Goal: Task Accomplishment & Management: Manage account settings

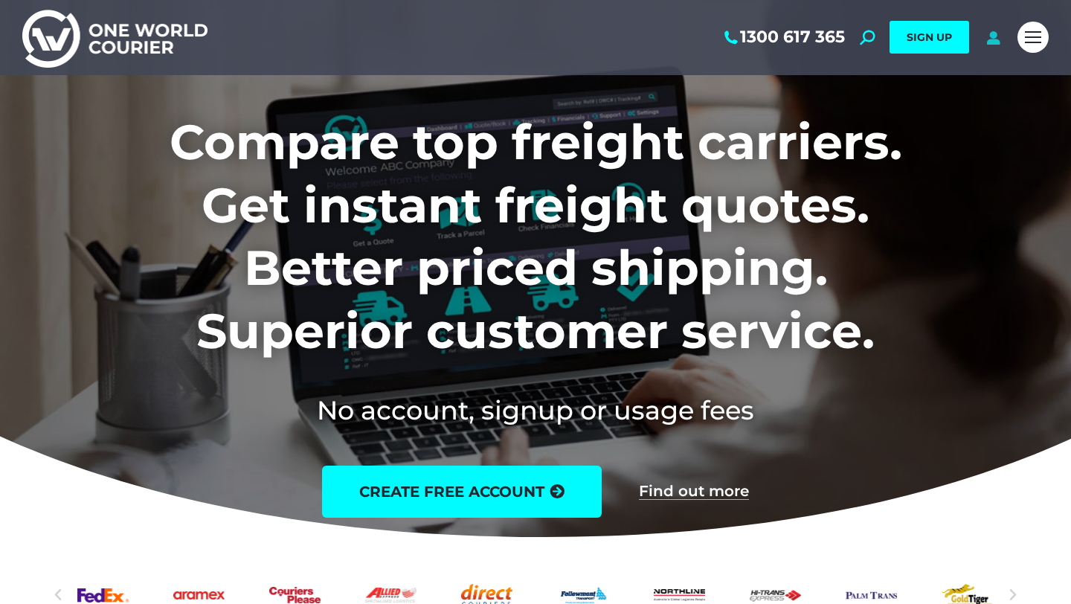
click at [996, 42] on icon at bounding box center [993, 37] width 19 height 15
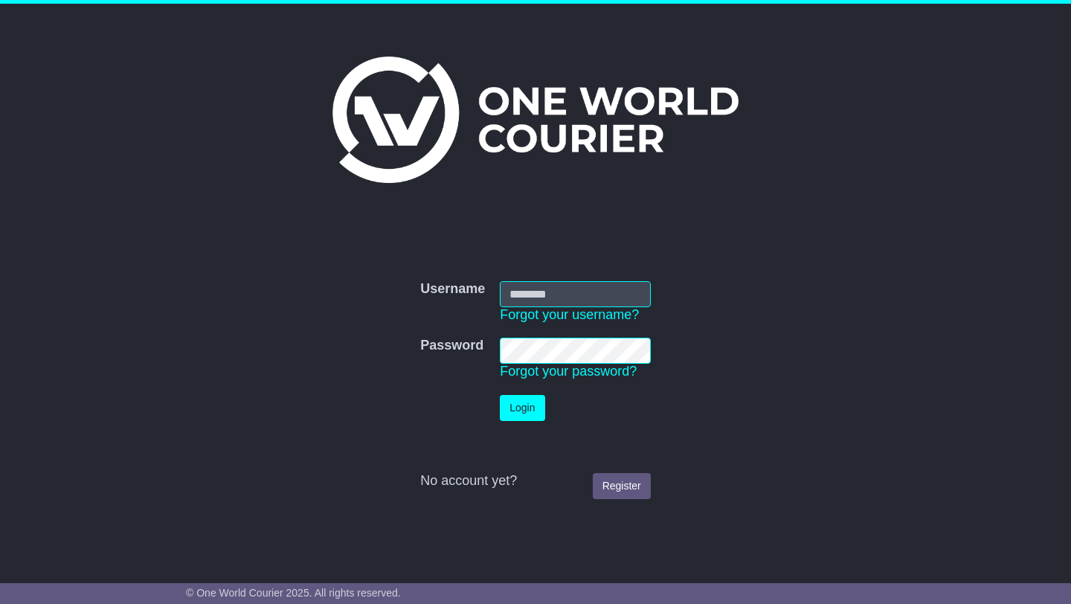
type input "**********"
click at [533, 406] on button "Login" at bounding box center [522, 408] width 45 height 26
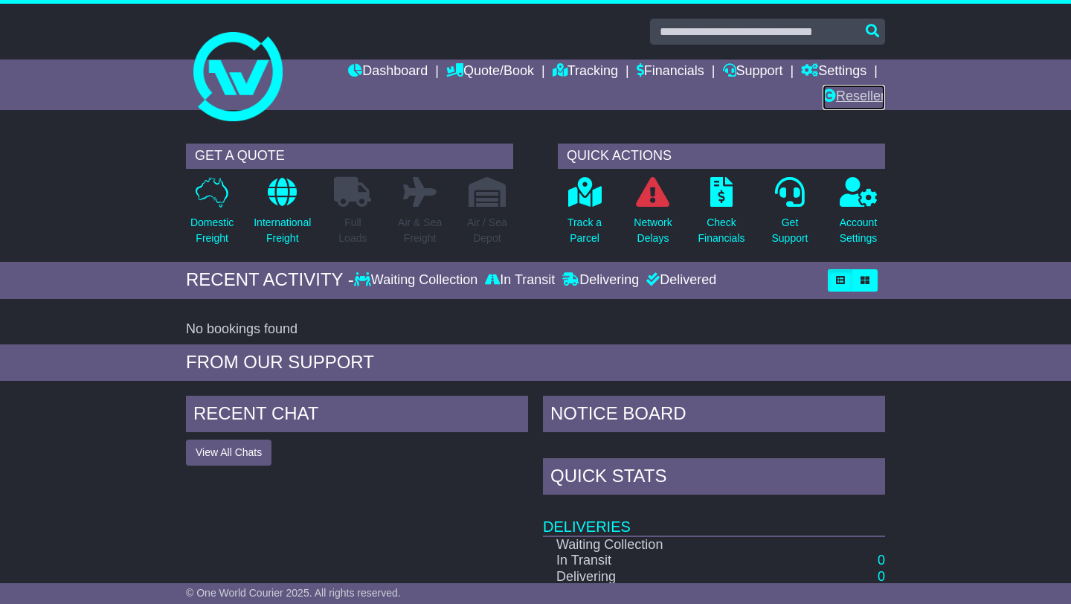
click at [863, 98] on link "Reseller" at bounding box center [854, 97] width 62 height 25
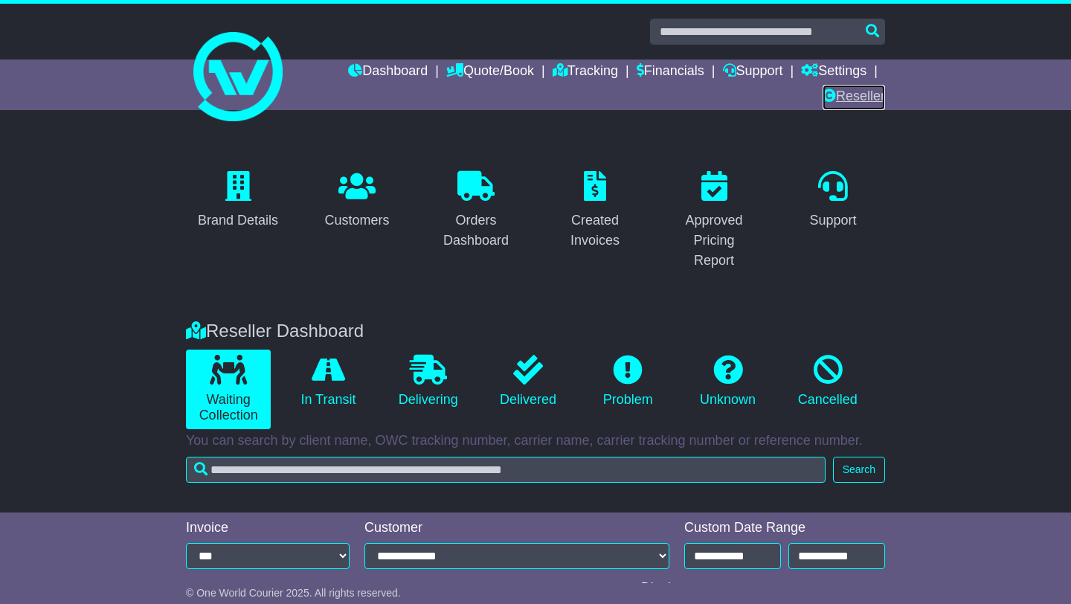
click at [841, 97] on link "Reseller" at bounding box center [854, 97] width 62 height 25
click at [240, 220] on div "Brand Details" at bounding box center [238, 220] width 80 height 20
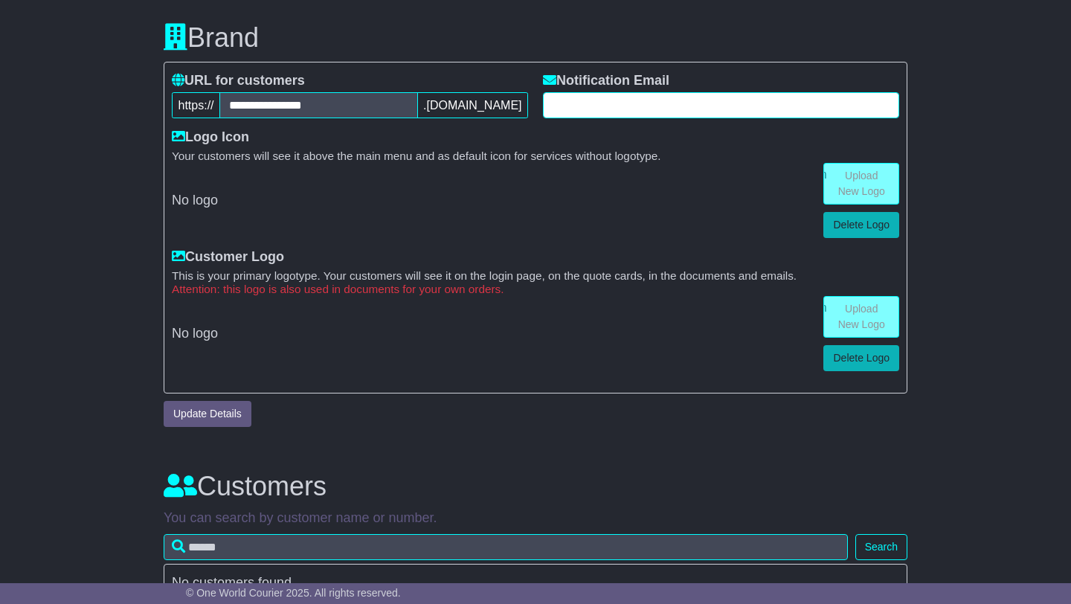
click at [639, 103] on input "text" at bounding box center [721, 105] width 356 height 26
type input "**********"
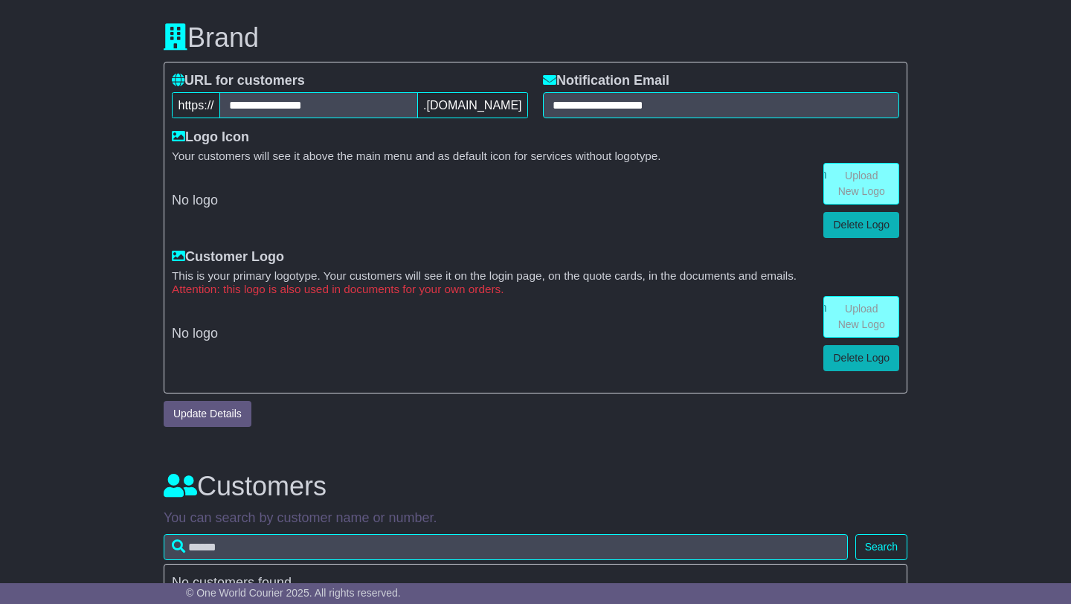
click at [861, 181] on input "file" at bounding box center [785, 184] width 225 height 40
type input "**********"
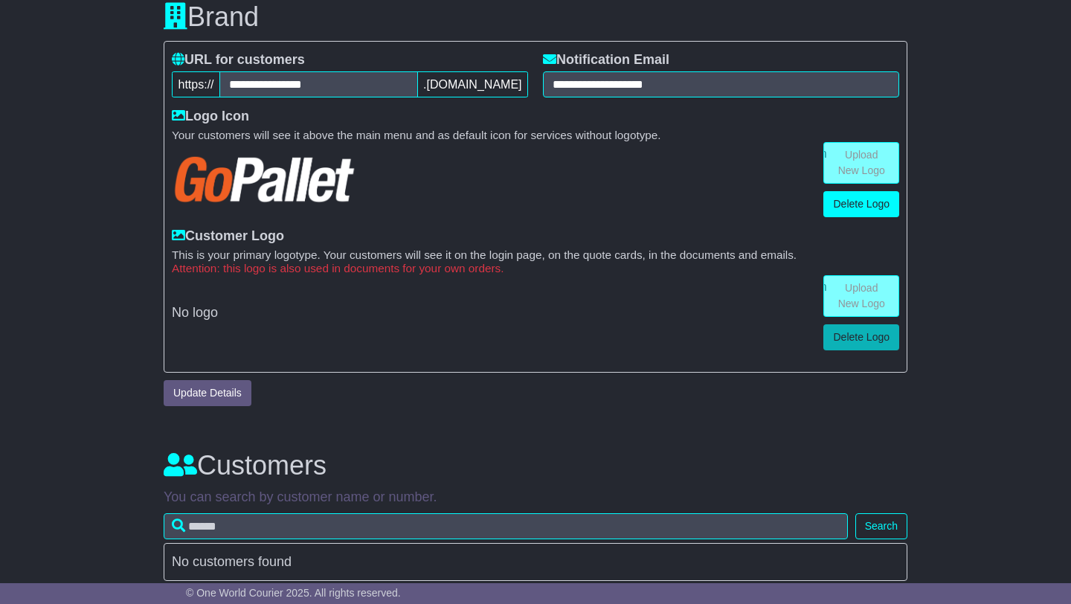
scroll to position [303, 0]
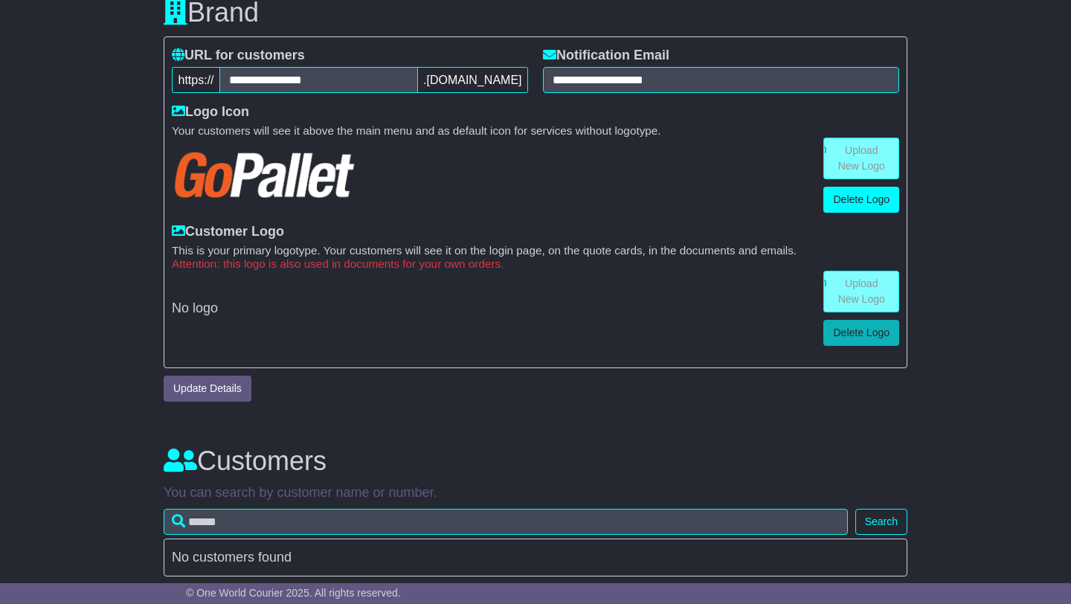
click at [849, 302] on input "file" at bounding box center [785, 291] width 225 height 40
type input "**********"
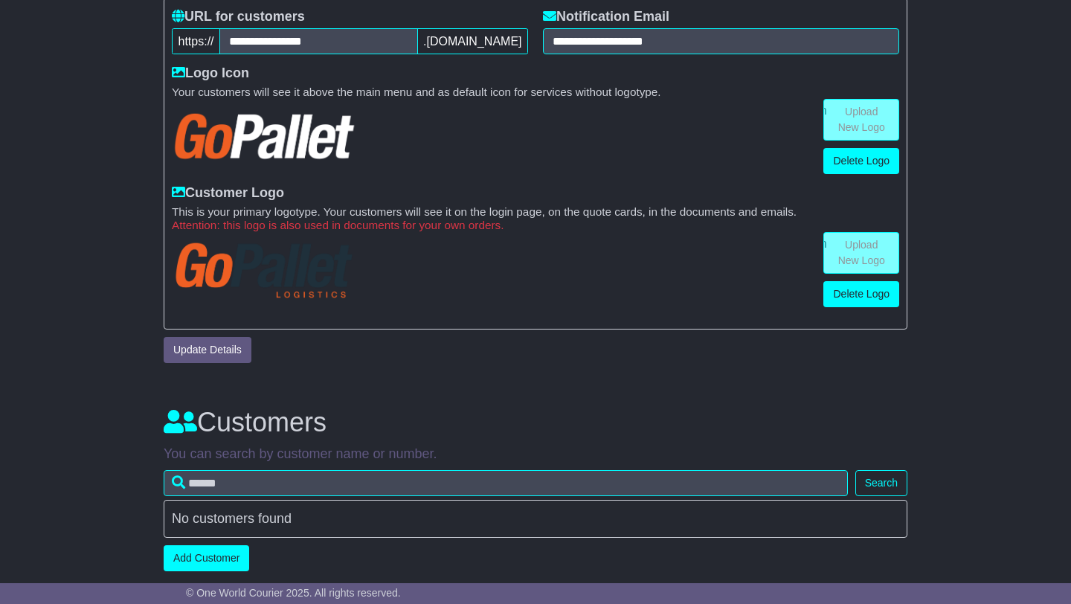
scroll to position [345, 0]
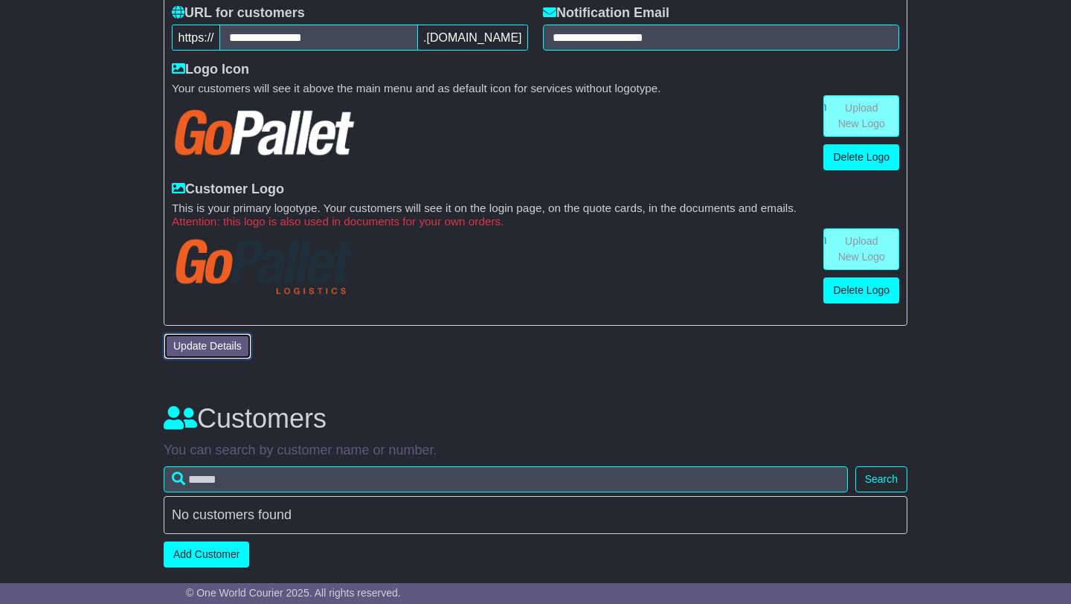
click at [220, 352] on button "Update Details" at bounding box center [208, 346] width 88 height 26
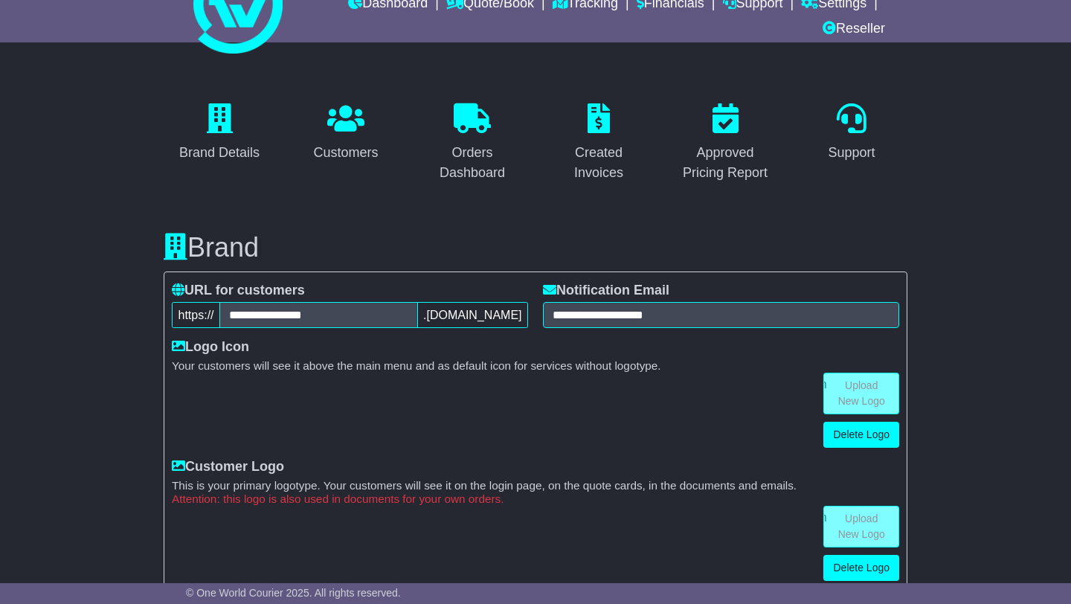
scroll to position [32, 0]
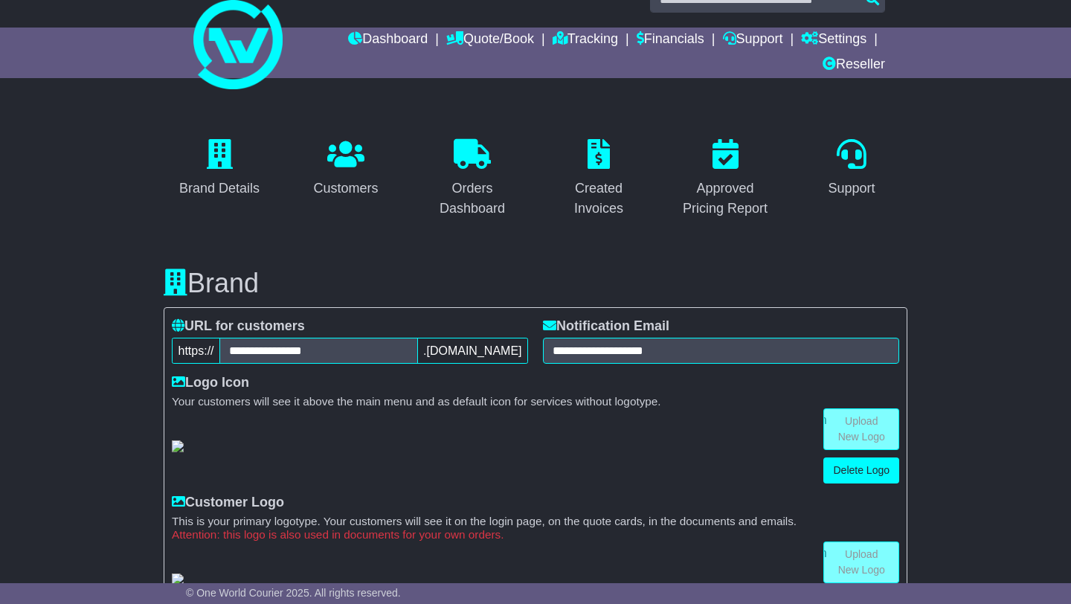
click at [350, 171] on link "Customers" at bounding box center [345, 169] width 84 height 70
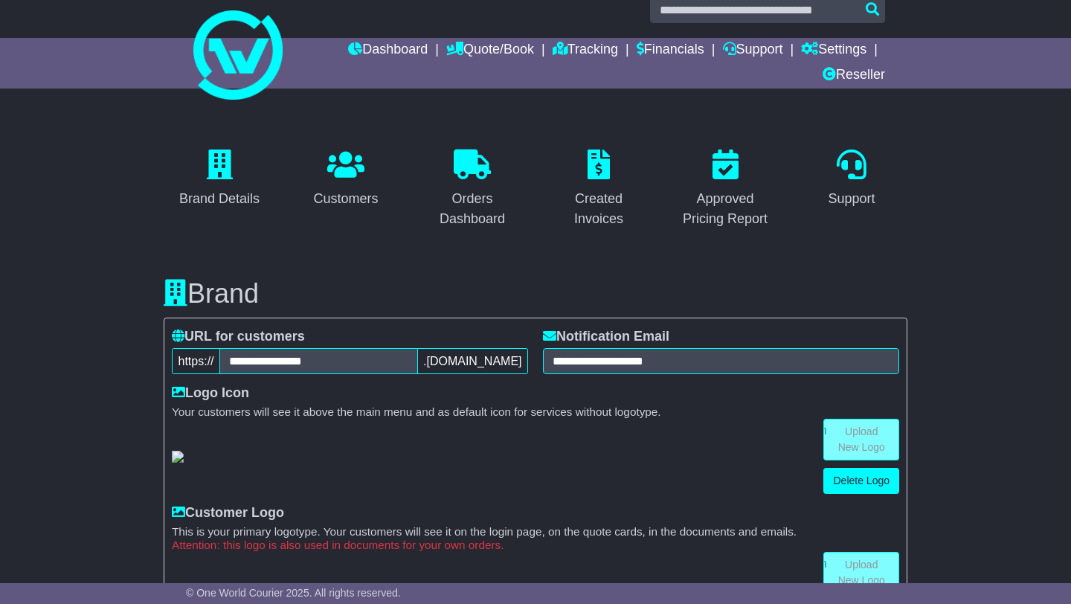
scroll to position [0, 0]
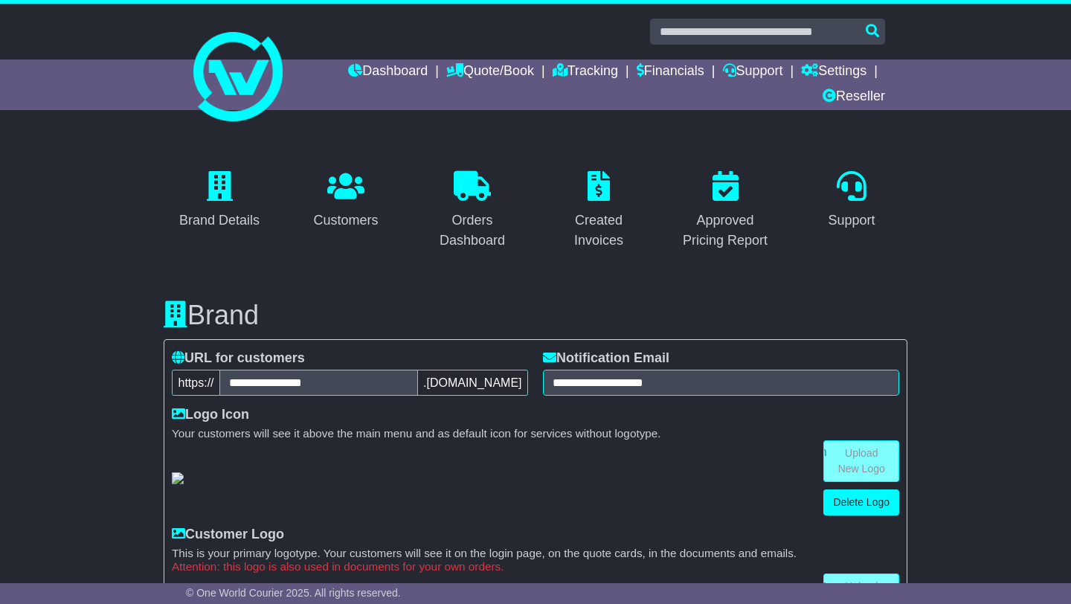
drag, startPoint x: 179, startPoint y: 382, endPoint x: 519, endPoint y: 385, distance: 340.7
click at [519, 385] on div "**********" at bounding box center [350, 383] width 356 height 26
copy div "https:// .sendeasy.com.au"
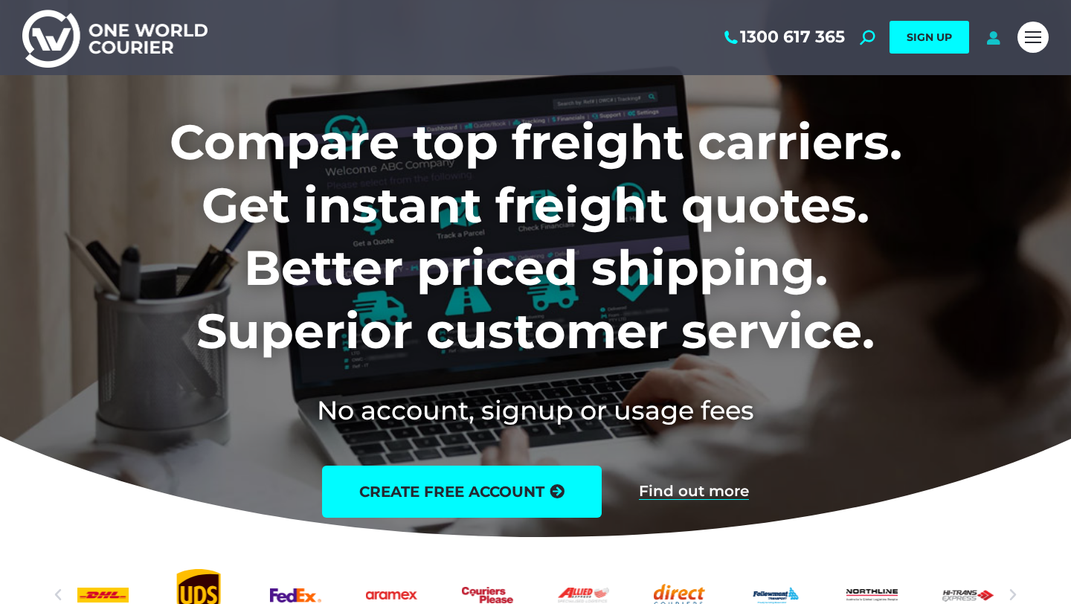
click at [999, 40] on icon at bounding box center [993, 37] width 19 height 15
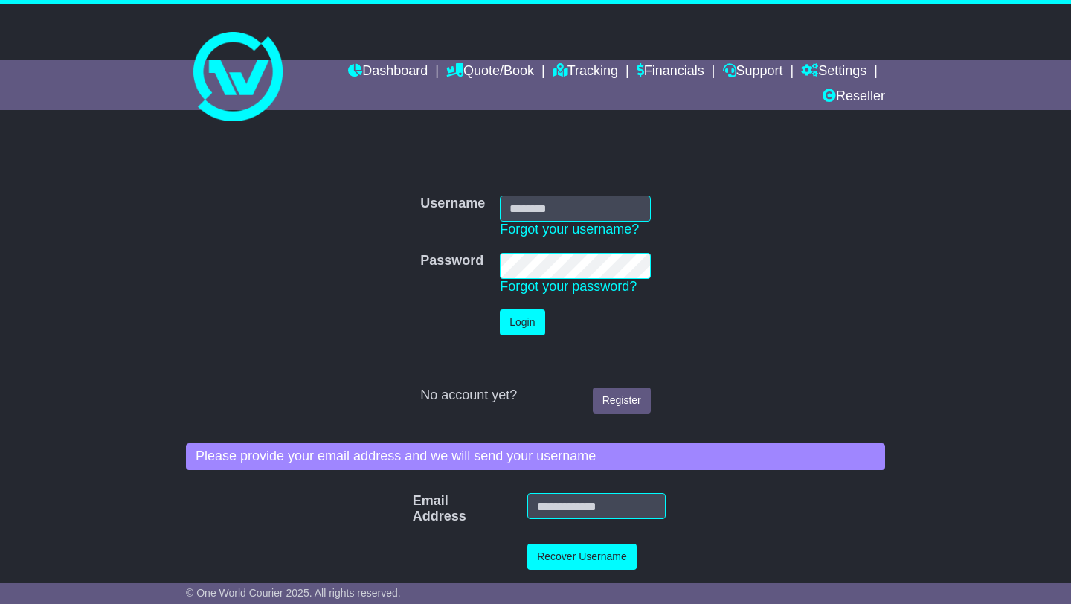
type input "**********"
click at [531, 324] on button "Login" at bounding box center [522, 322] width 45 height 26
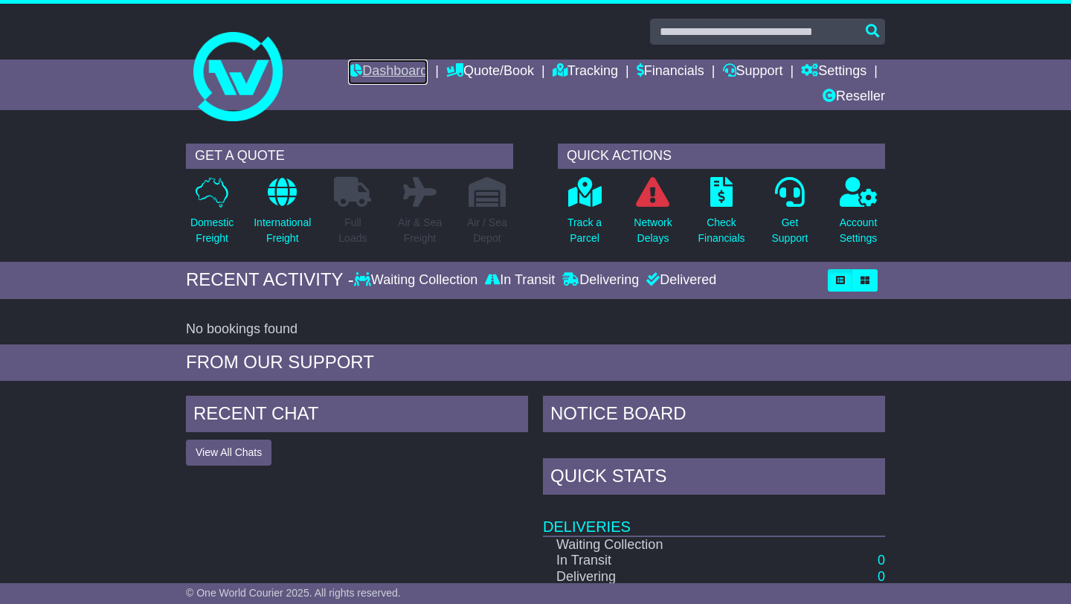
click at [387, 71] on link "Dashboard" at bounding box center [388, 72] width 80 height 25
click at [1013, 25] on div at bounding box center [535, 70] width 1071 height 132
click at [817, 74] on icon at bounding box center [809, 69] width 17 height 13
click at [840, 71] on link "Settings" at bounding box center [833, 72] width 65 height 25
click at [843, 75] on link "Settings" at bounding box center [833, 72] width 65 height 25
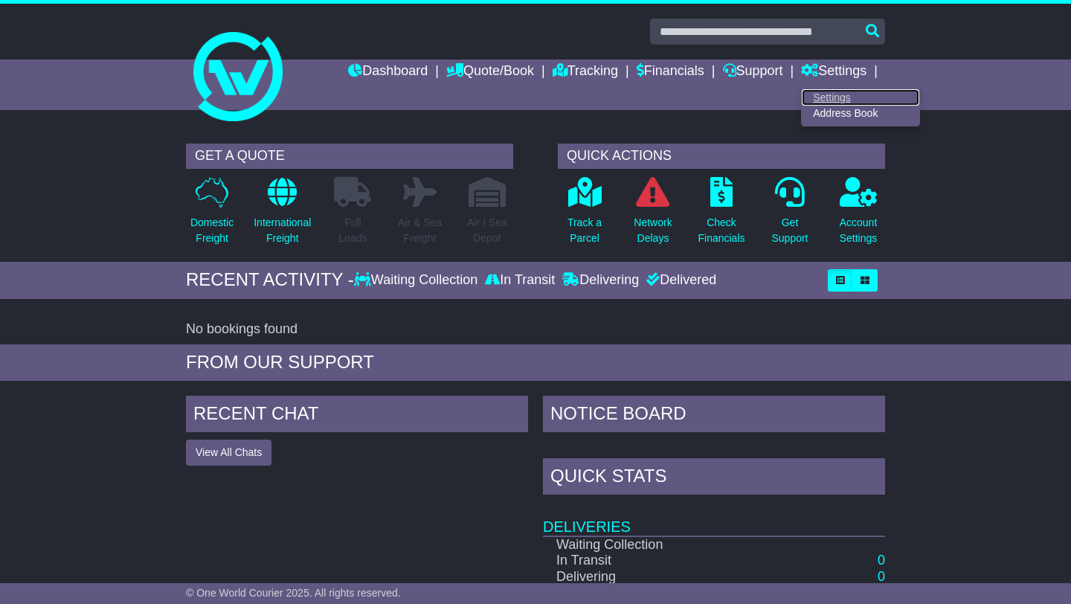
click at [839, 93] on link "Settings" at bounding box center [861, 97] width 118 height 16
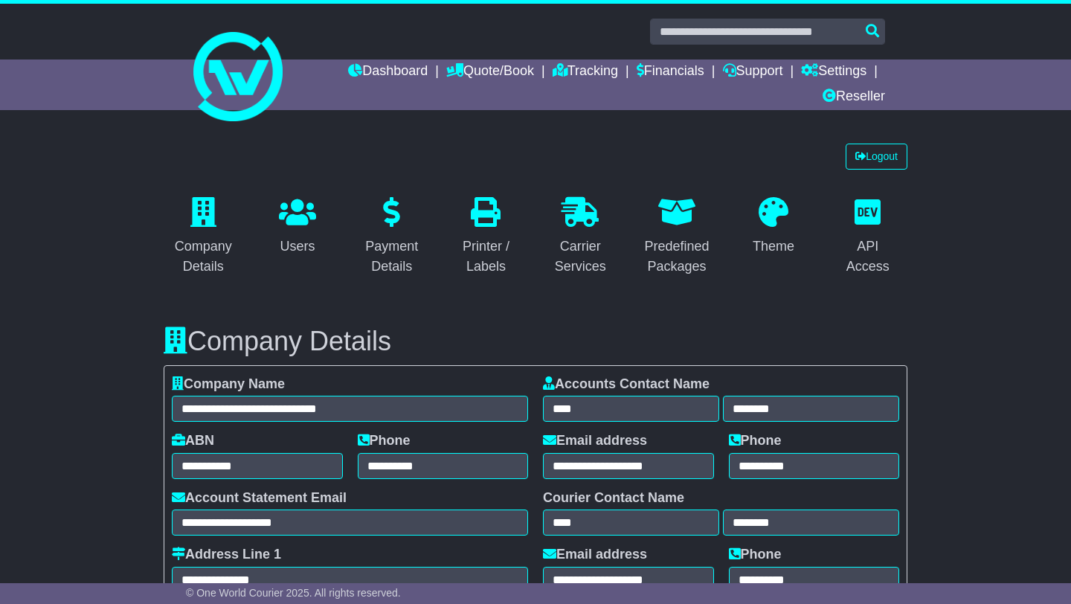
select select "**********"
select select "**"
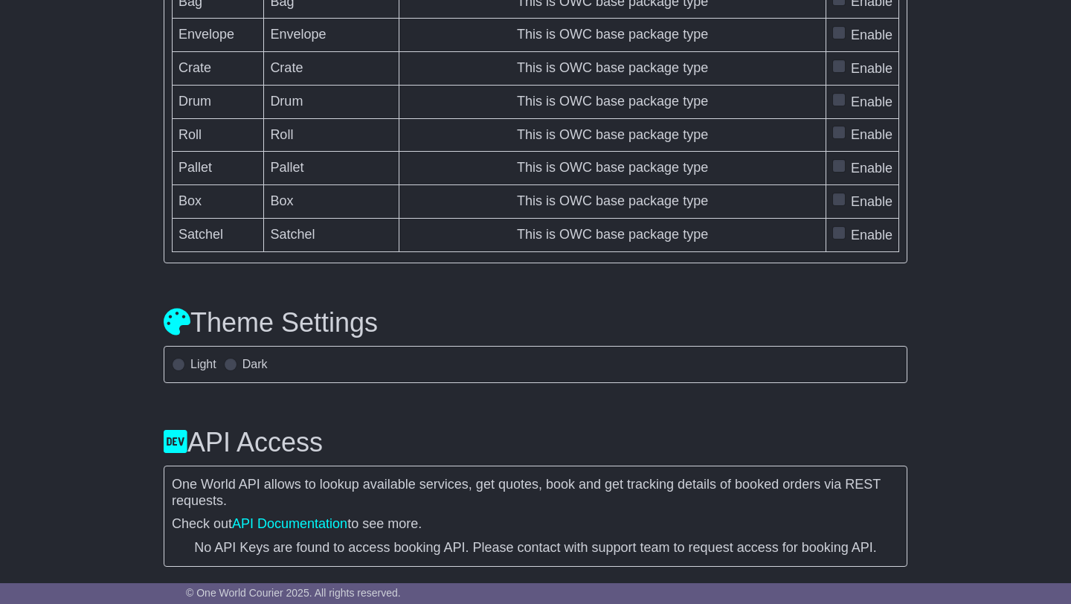
scroll to position [4695, 0]
click at [178, 371] on span at bounding box center [178, 364] width 13 height 13
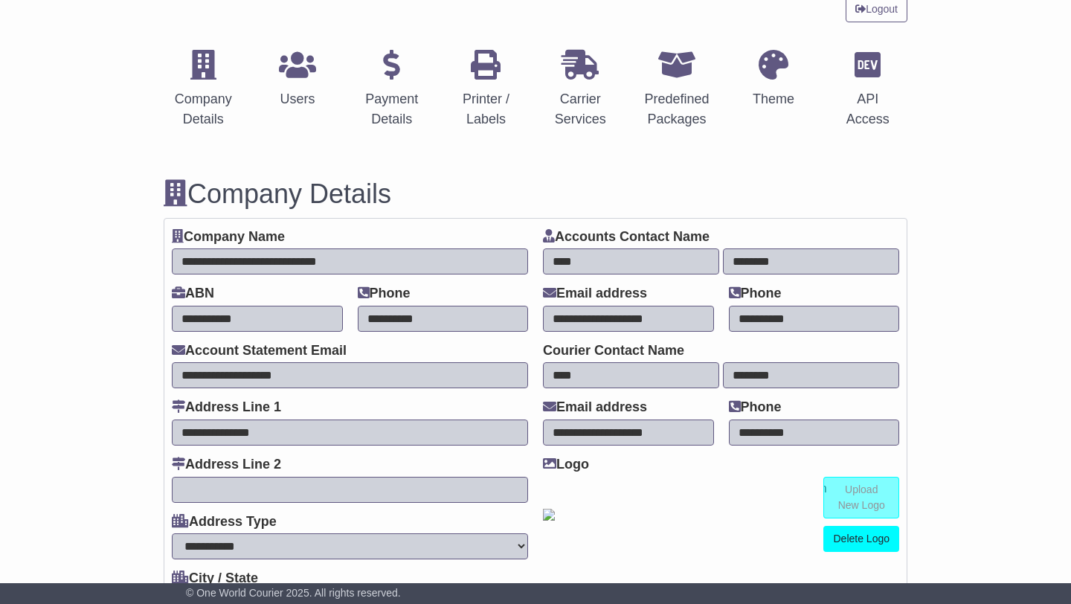
scroll to position [0, 0]
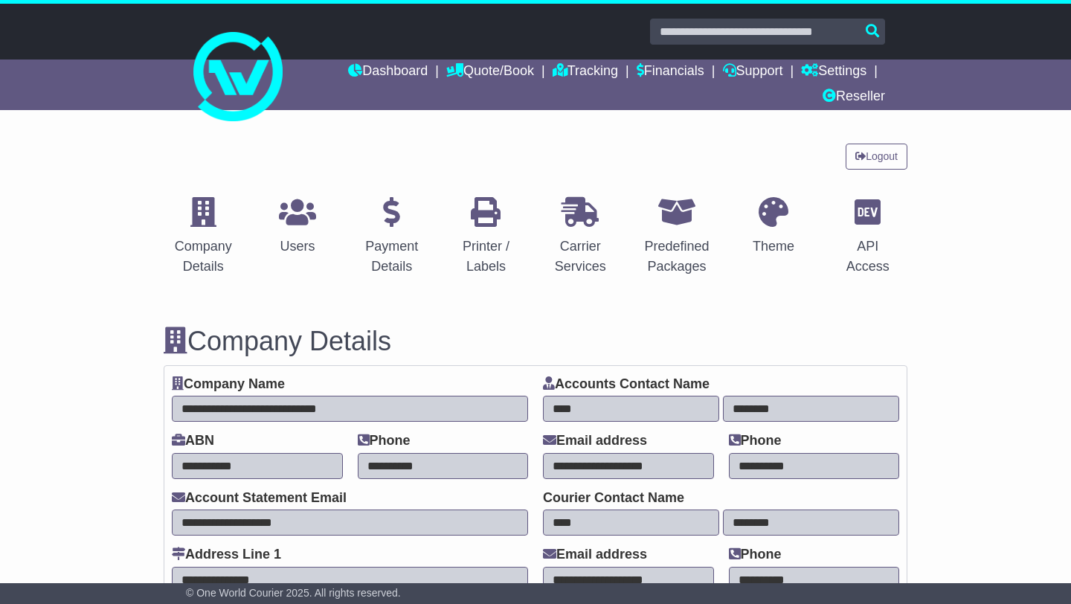
click at [875, 154] on link "Logout" at bounding box center [877, 157] width 62 height 26
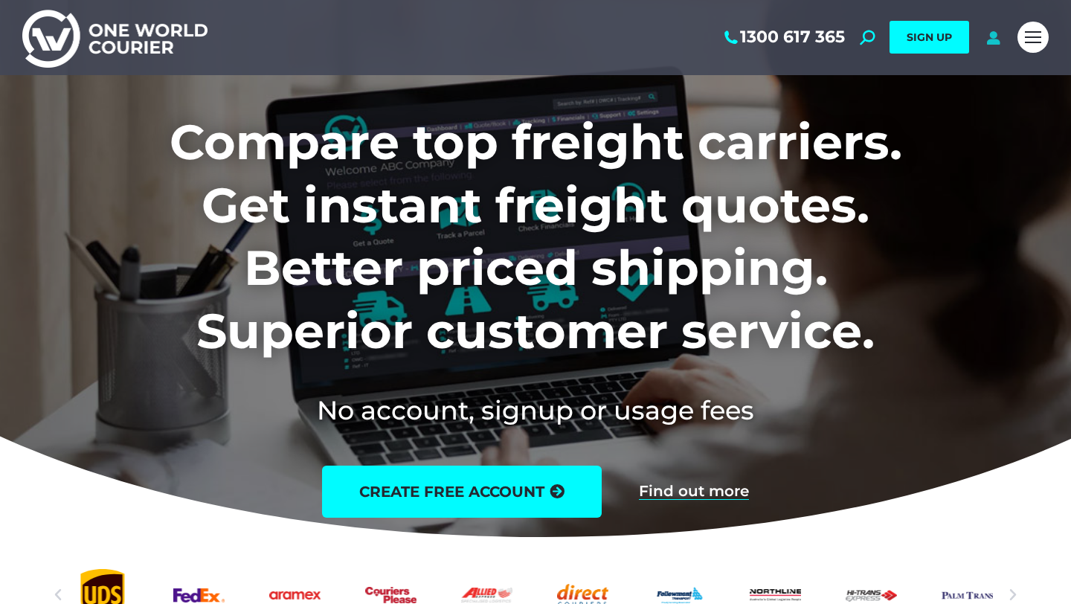
click at [991, 41] on icon at bounding box center [993, 37] width 19 height 15
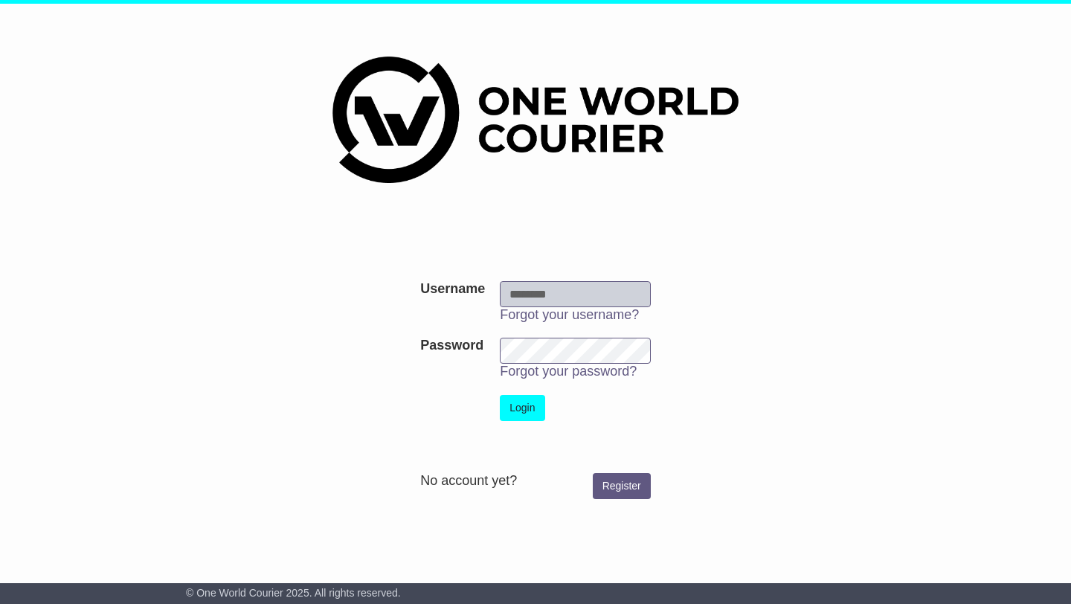
type input "**********"
click at [527, 414] on button "Login" at bounding box center [522, 408] width 45 height 26
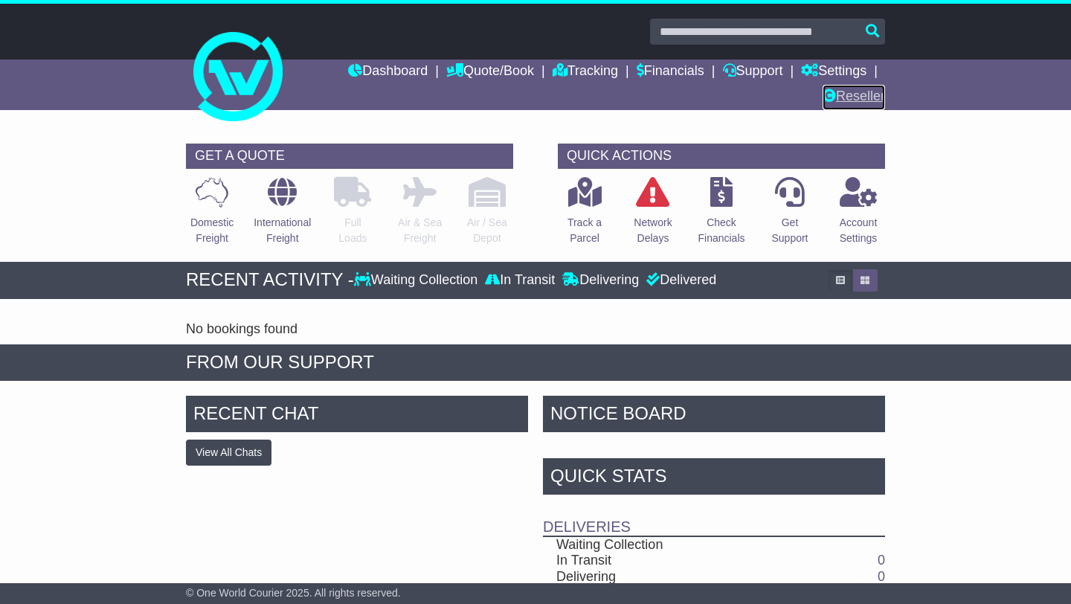
click at [844, 99] on link "Reseller" at bounding box center [854, 97] width 62 height 25
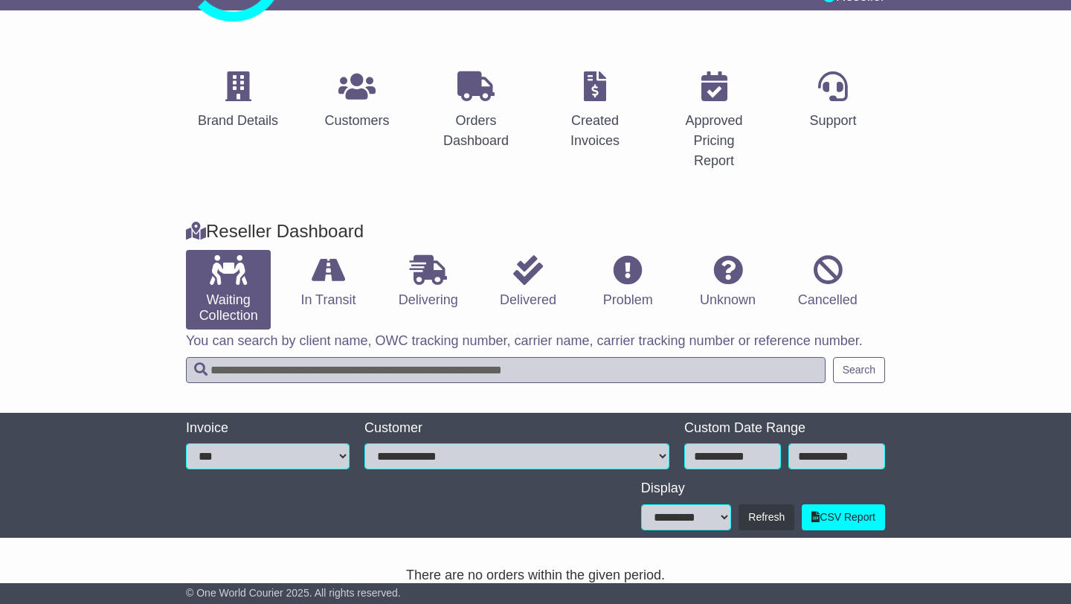
scroll to position [97, 0]
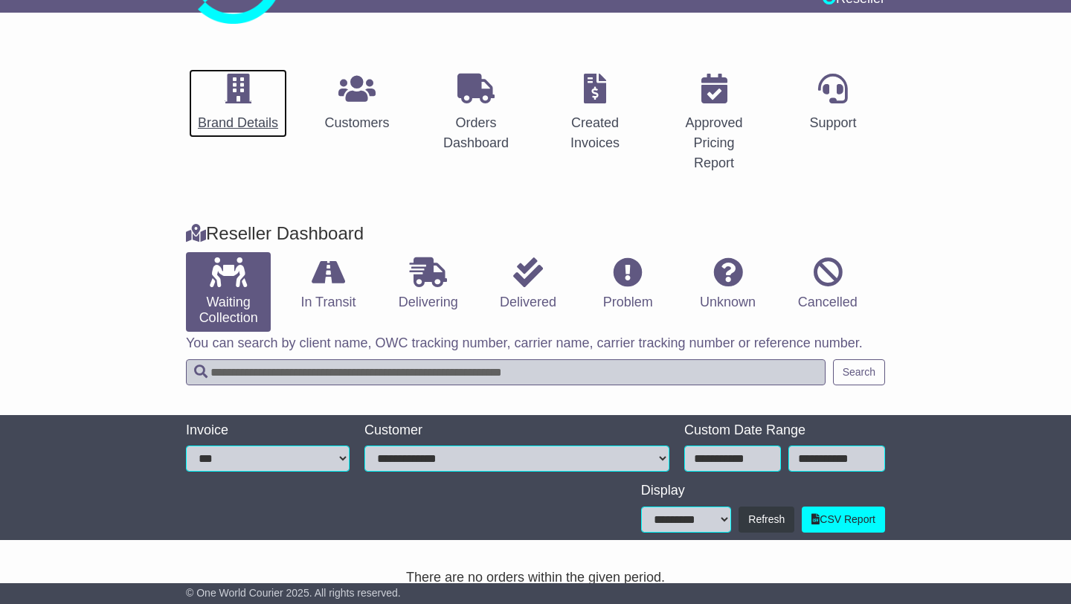
click at [243, 125] on div "Brand Details" at bounding box center [238, 123] width 80 height 20
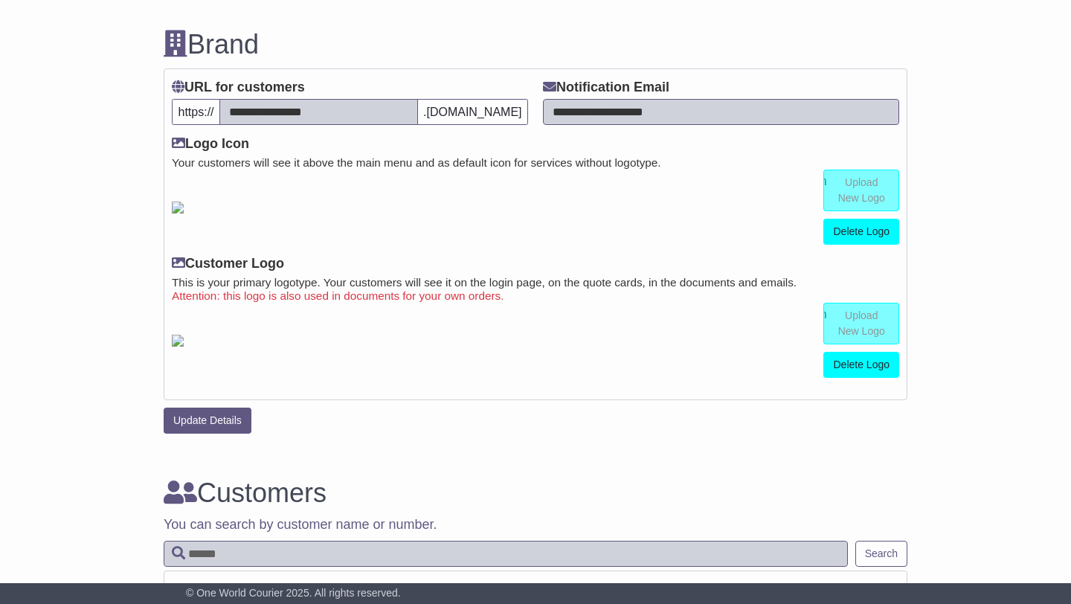
scroll to position [345, 0]
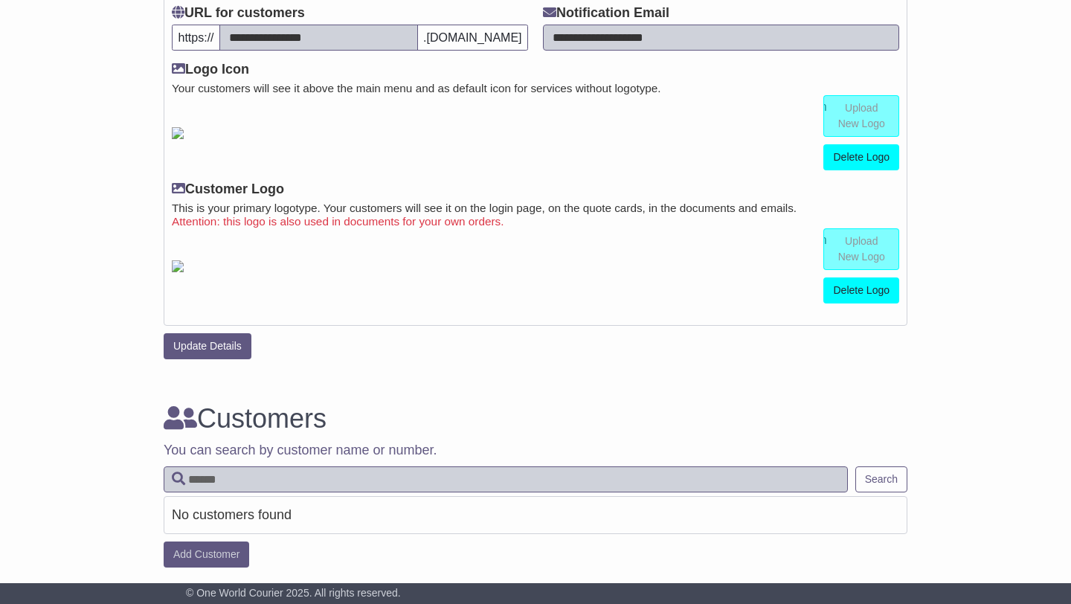
click at [877, 157] on link "Delete Logo" at bounding box center [861, 157] width 76 height 26
click at [860, 119] on input "file" at bounding box center [785, 116] width 225 height 40
type input "**********"
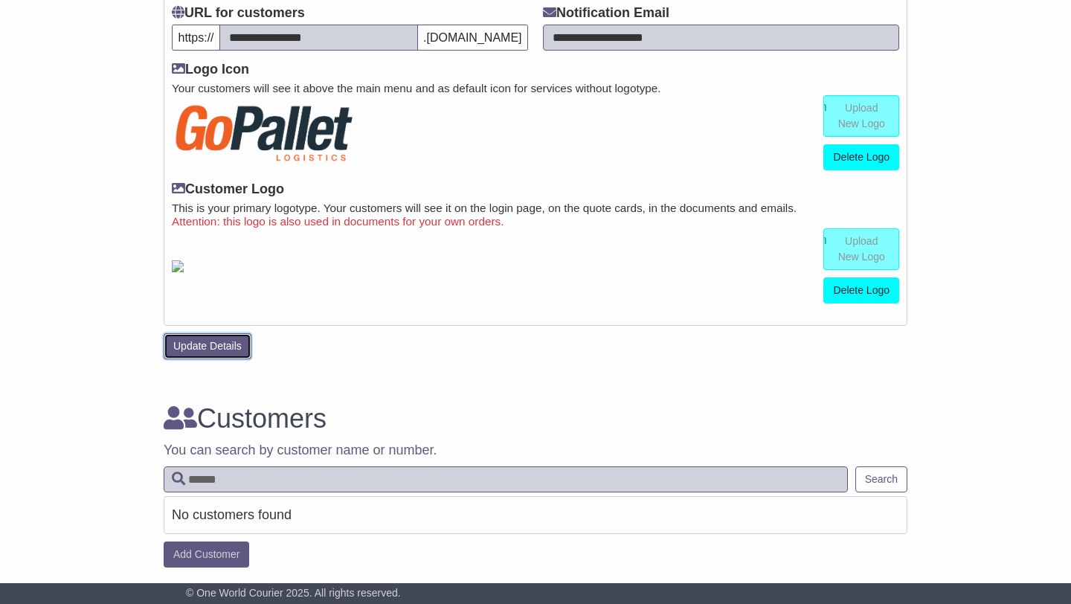
click at [213, 347] on button "Update Details" at bounding box center [208, 346] width 88 height 26
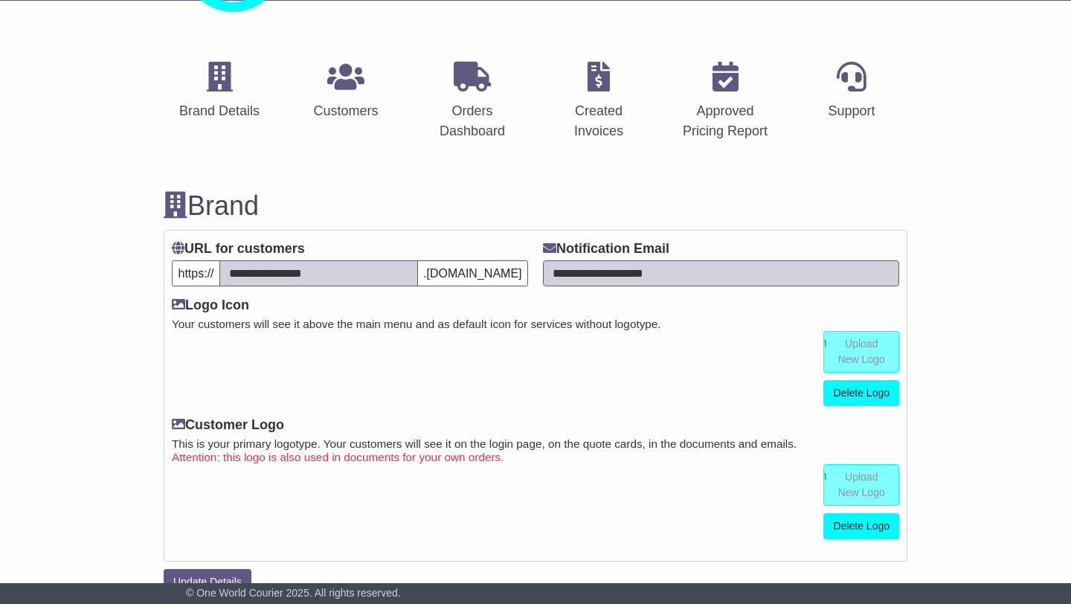
scroll to position [0, 0]
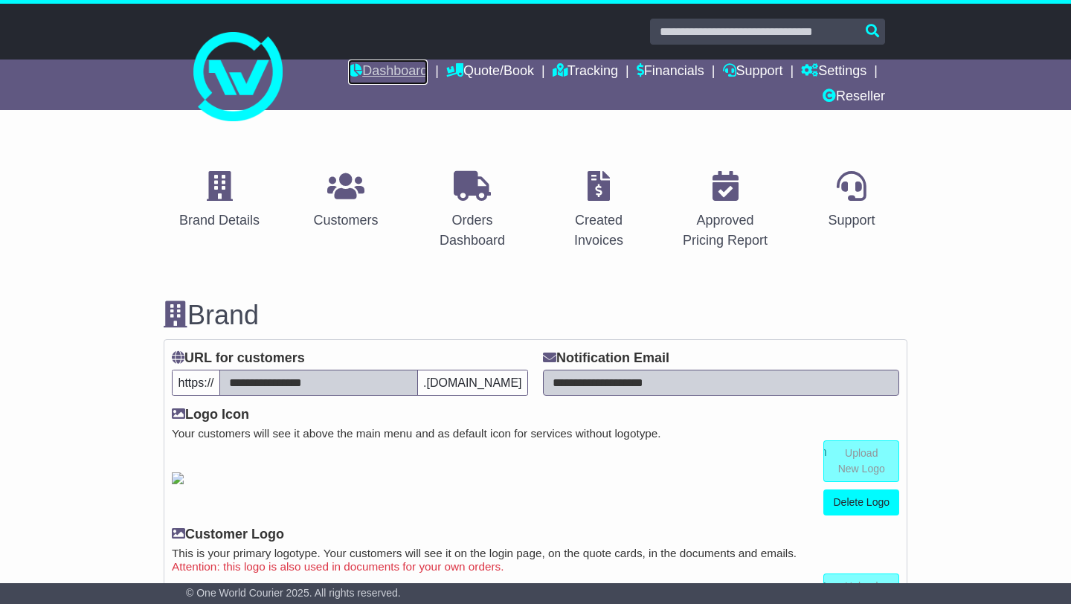
click at [393, 75] on link "Dashboard" at bounding box center [388, 72] width 80 height 25
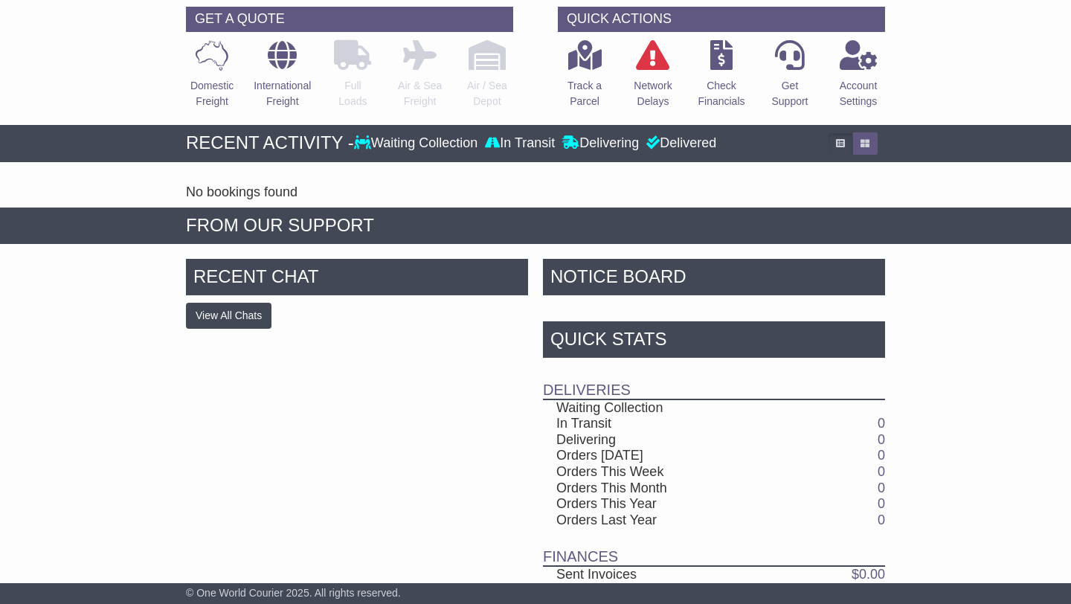
scroll to position [142, 0]
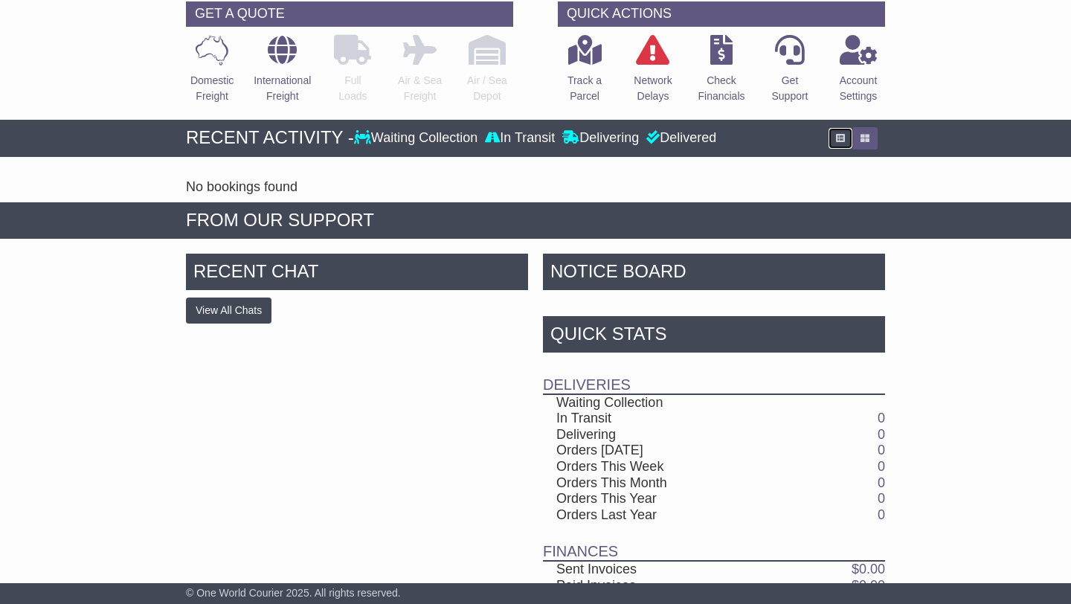
click at [839, 138] on icon "button" at bounding box center [840, 138] width 9 height 9
click at [863, 143] on button "button" at bounding box center [864, 138] width 25 height 22
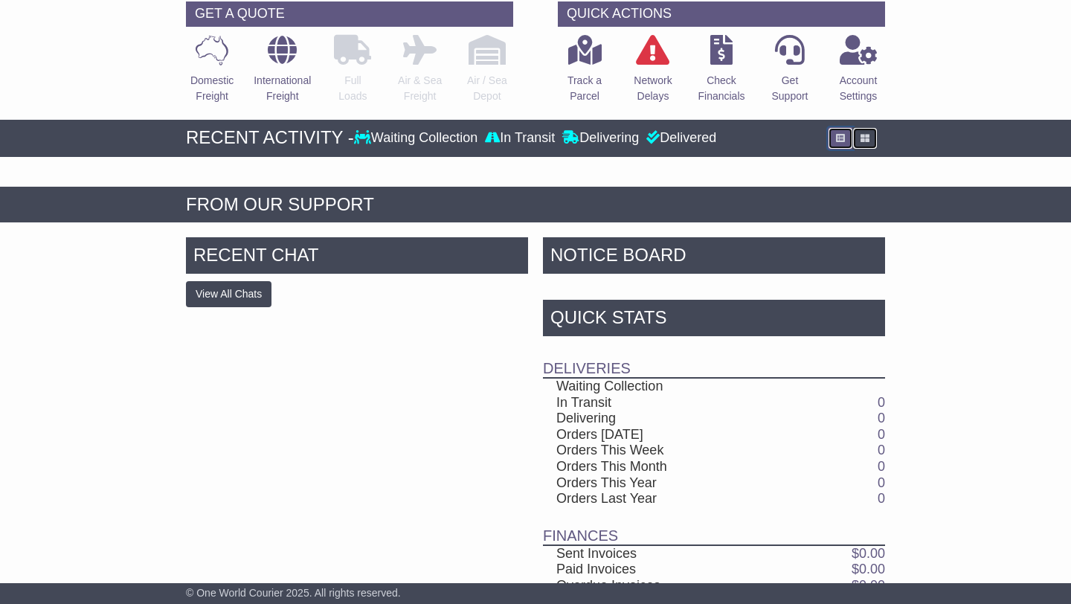
click at [842, 142] on button "button" at bounding box center [840, 138] width 25 height 22
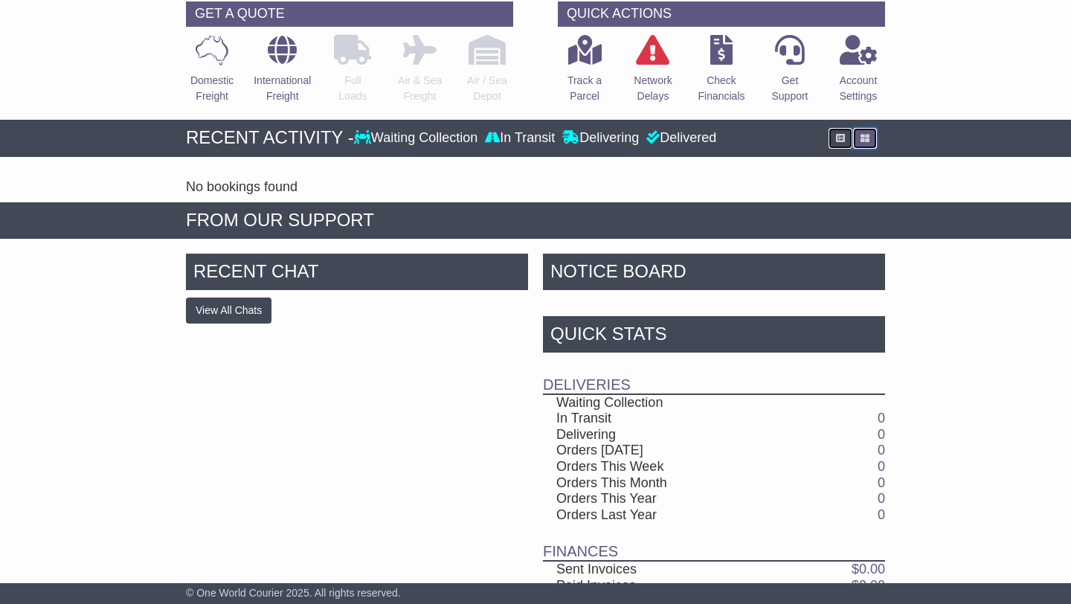
click at [865, 142] on button "button" at bounding box center [864, 138] width 25 height 22
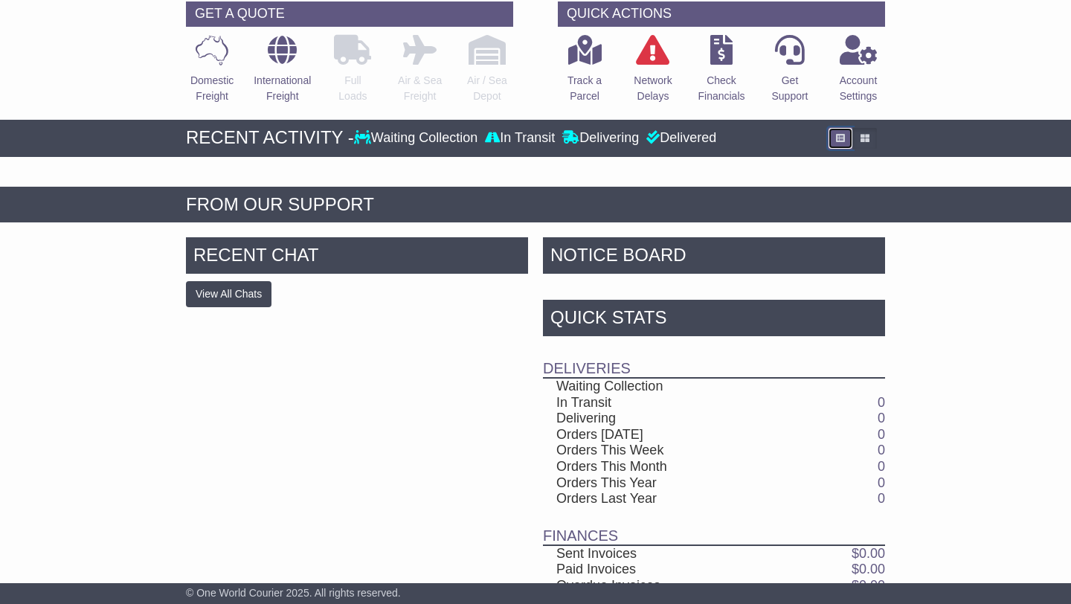
click at [841, 142] on button "button" at bounding box center [840, 138] width 25 height 22
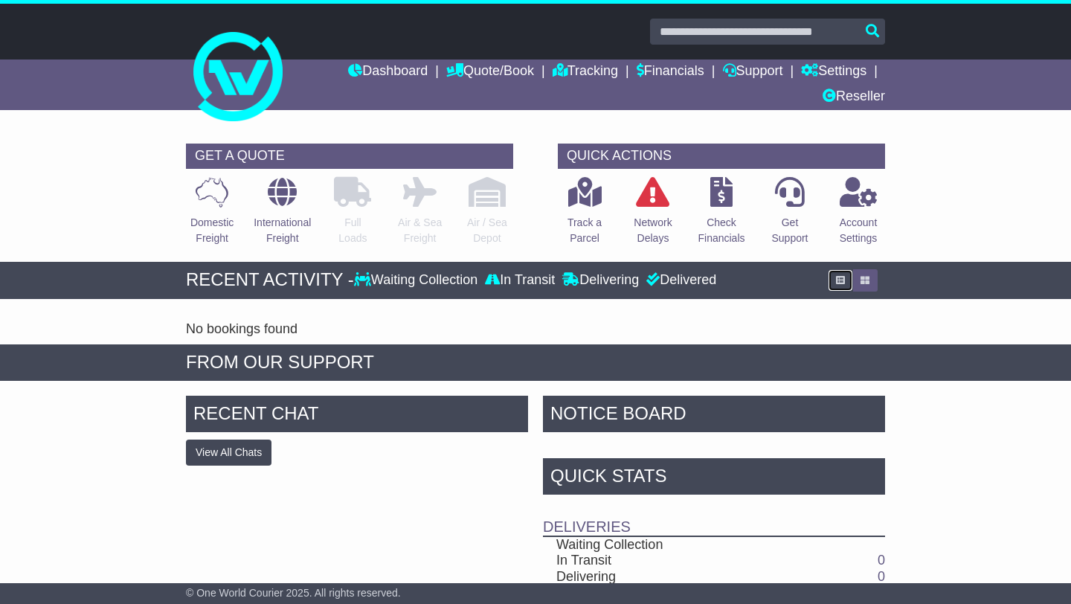
scroll to position [5, 0]
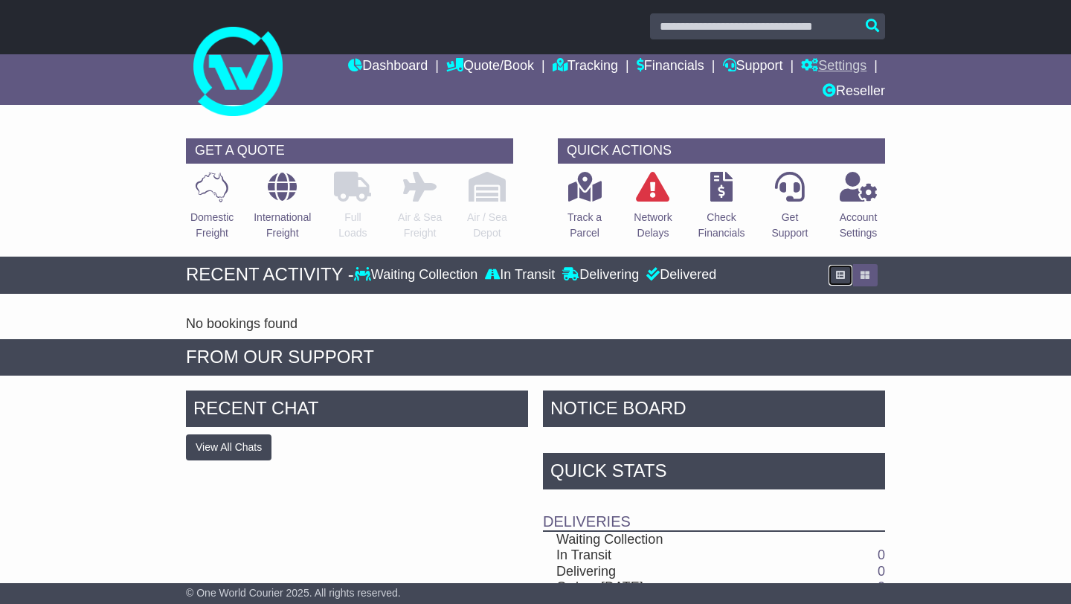
click at [838, 67] on link "Settings" at bounding box center [833, 66] width 65 height 25
click at [836, 89] on link "Settings" at bounding box center [861, 92] width 118 height 16
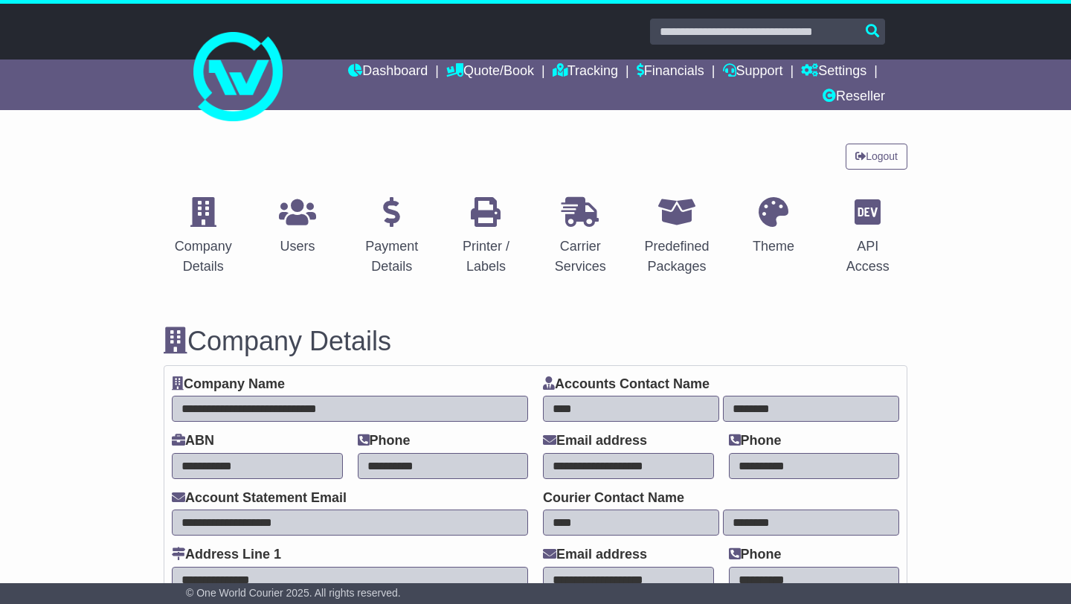
select select "**********"
select select "**"
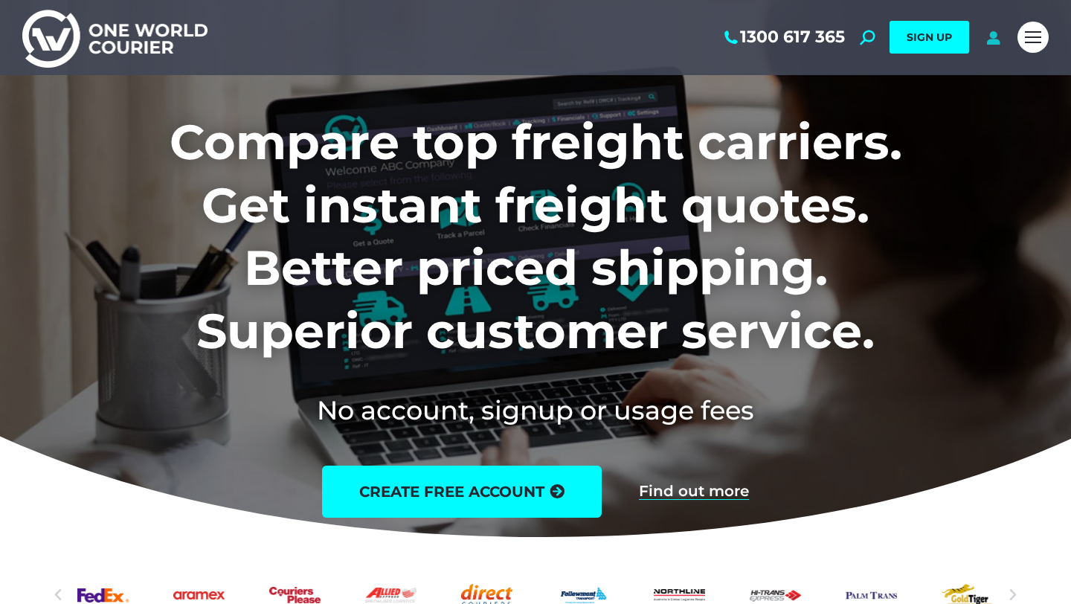
click at [990, 41] on icon at bounding box center [993, 37] width 19 height 15
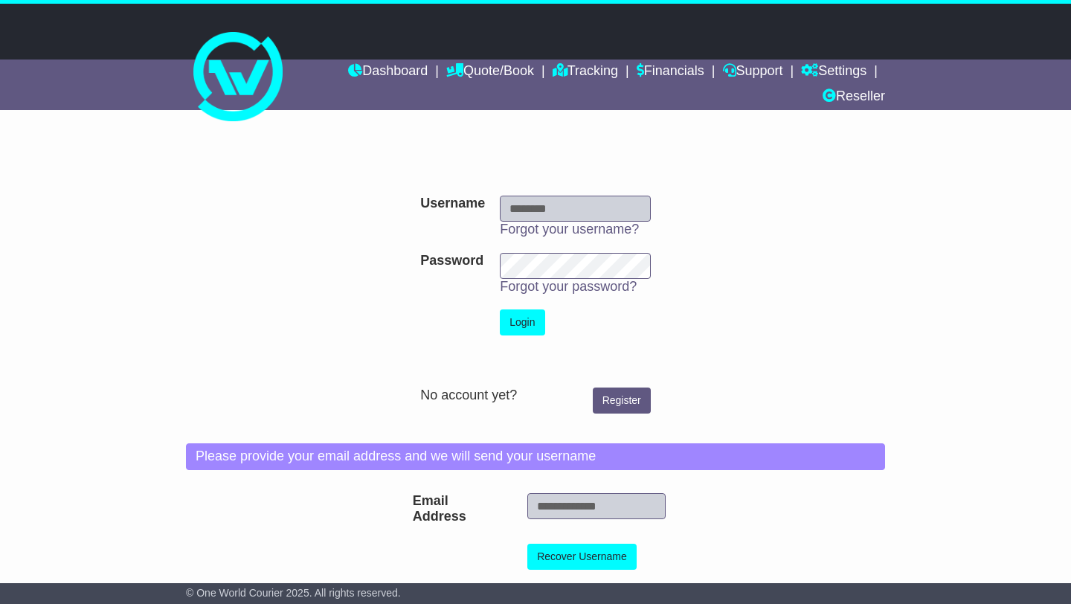
type input "**********"
click at [528, 322] on button "Login" at bounding box center [522, 322] width 45 height 26
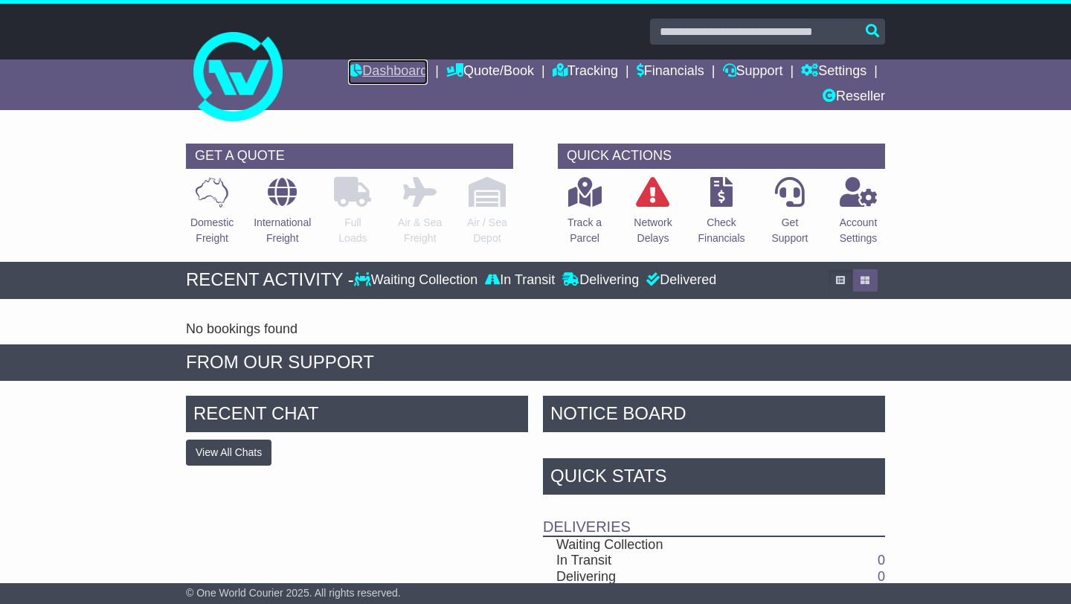
click at [376, 76] on link "Dashboard" at bounding box center [388, 72] width 80 height 25
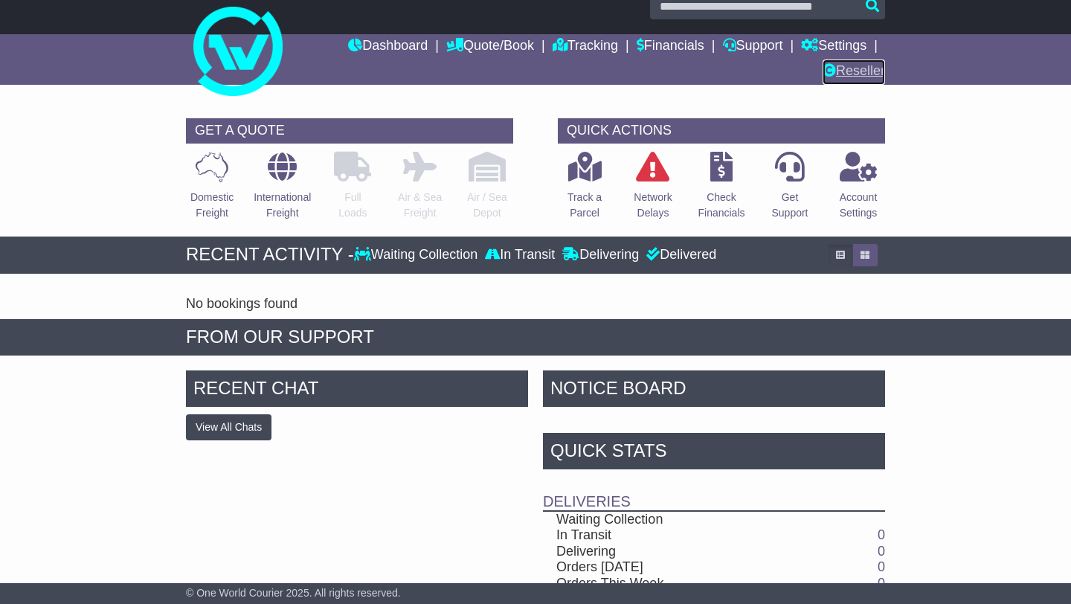
click at [850, 71] on link "Reseller" at bounding box center [854, 72] width 62 height 25
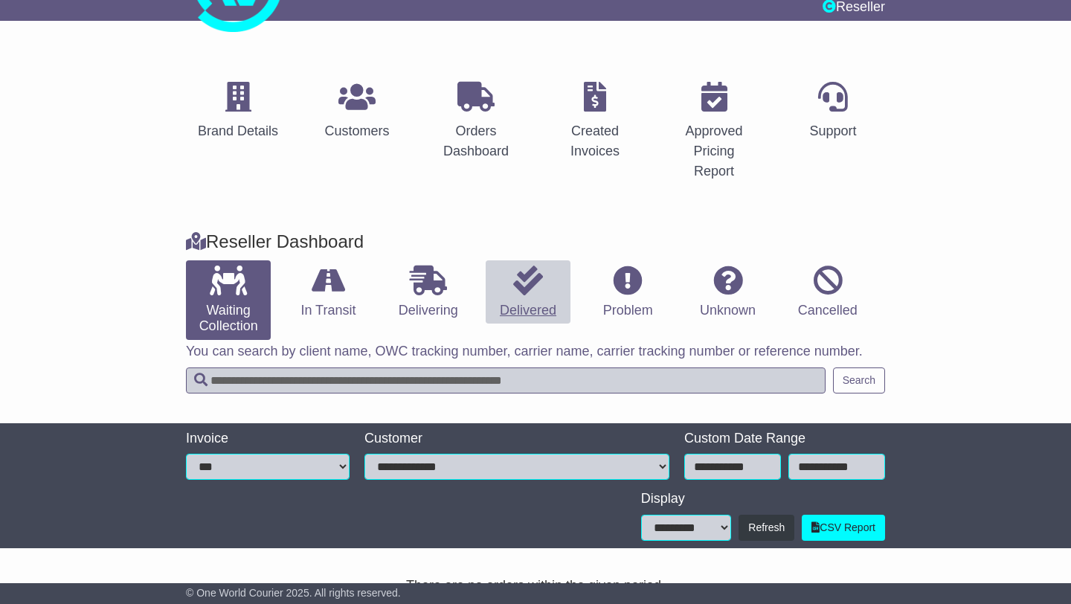
scroll to position [115, 0]
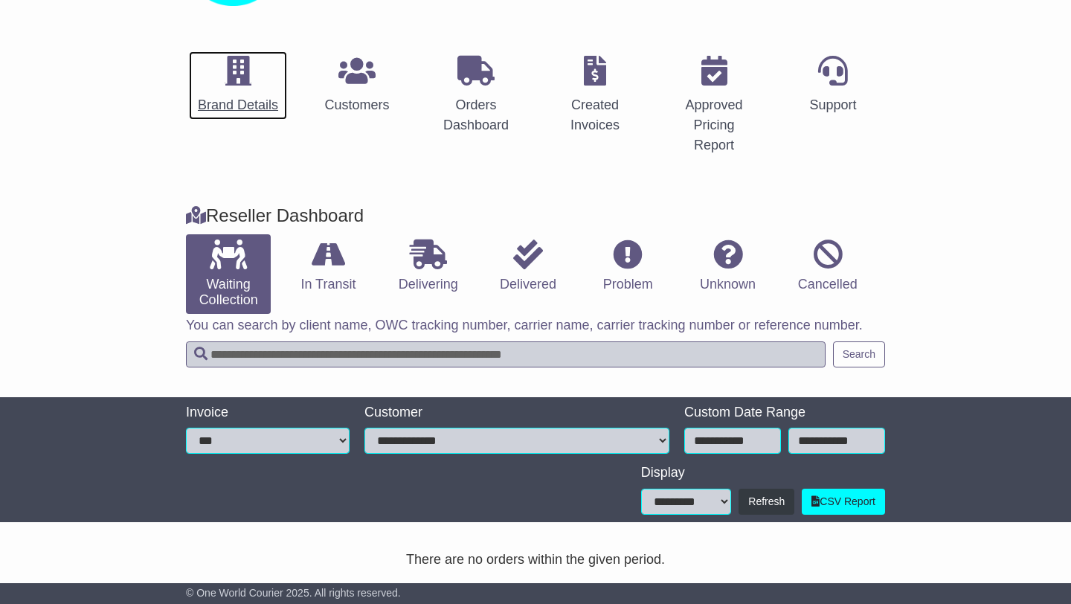
click at [237, 105] on div "Brand Details" at bounding box center [238, 105] width 80 height 20
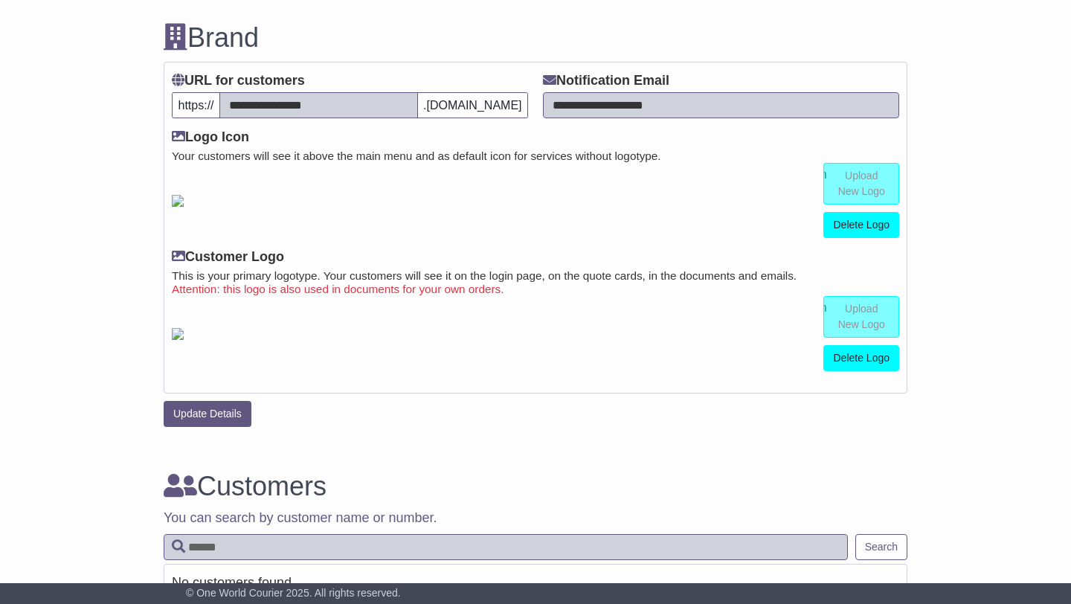
scroll to position [345, 0]
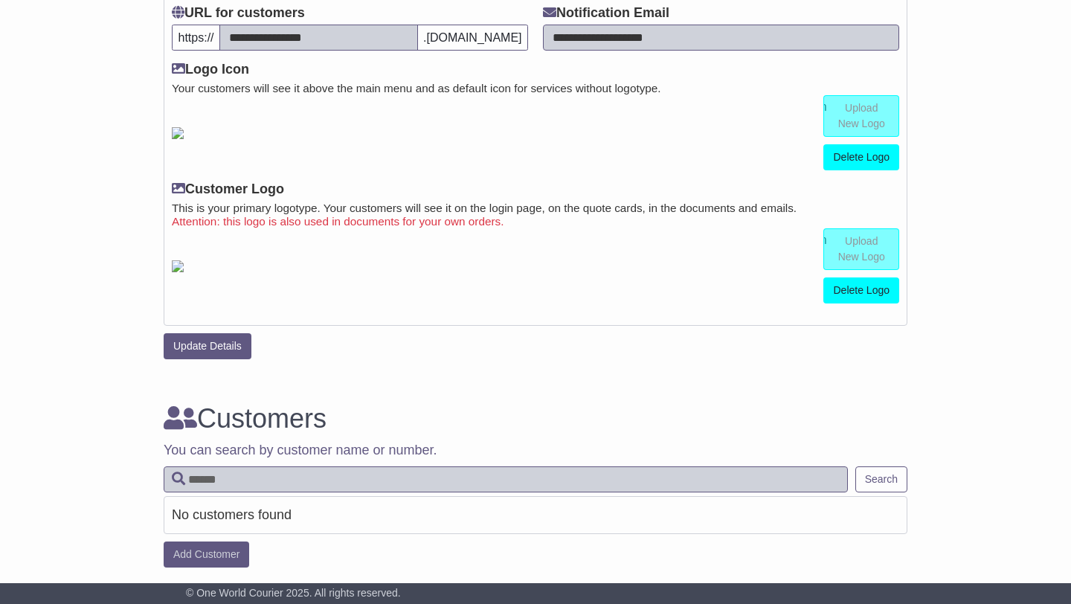
click at [881, 296] on link "Delete Logo" at bounding box center [861, 290] width 76 height 26
click at [844, 249] on input "file" at bounding box center [785, 249] width 225 height 40
type input "**********"
click at [222, 334] on button "Update Details" at bounding box center [208, 346] width 88 height 26
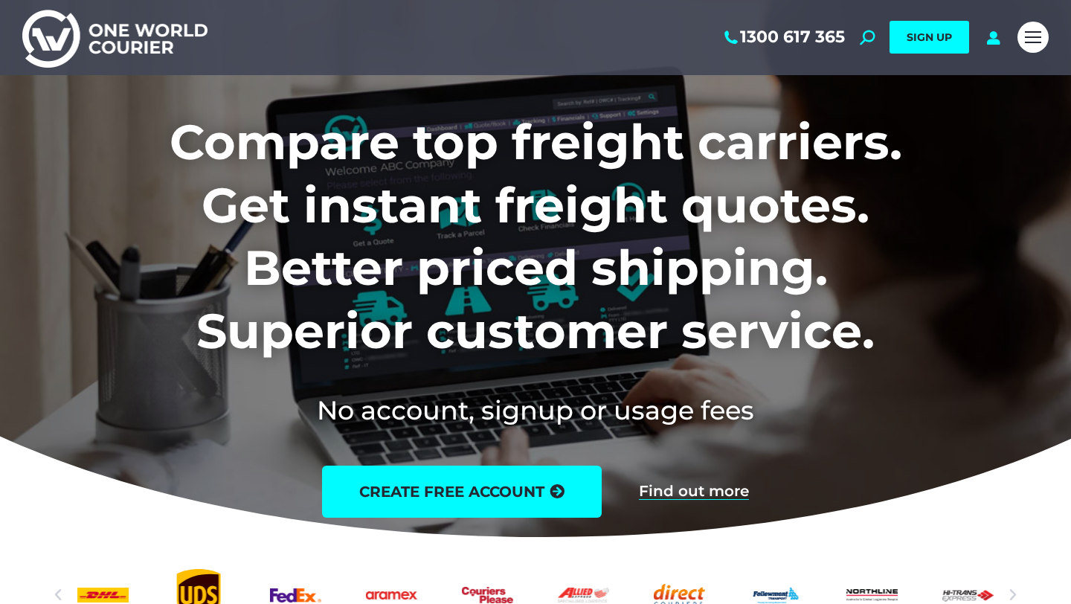
click at [997, 45] on div "1300 617 365 Search: *** SIGN UP Search: ***" at bounding box center [612, 37] width 795 height 75
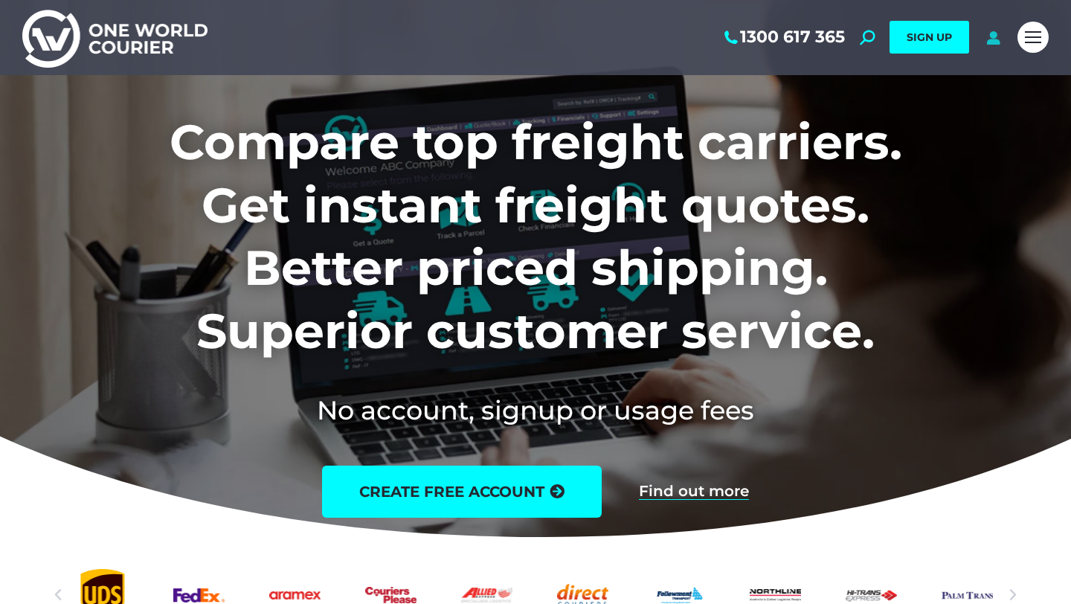
click at [993, 42] on icon at bounding box center [993, 37] width 19 height 15
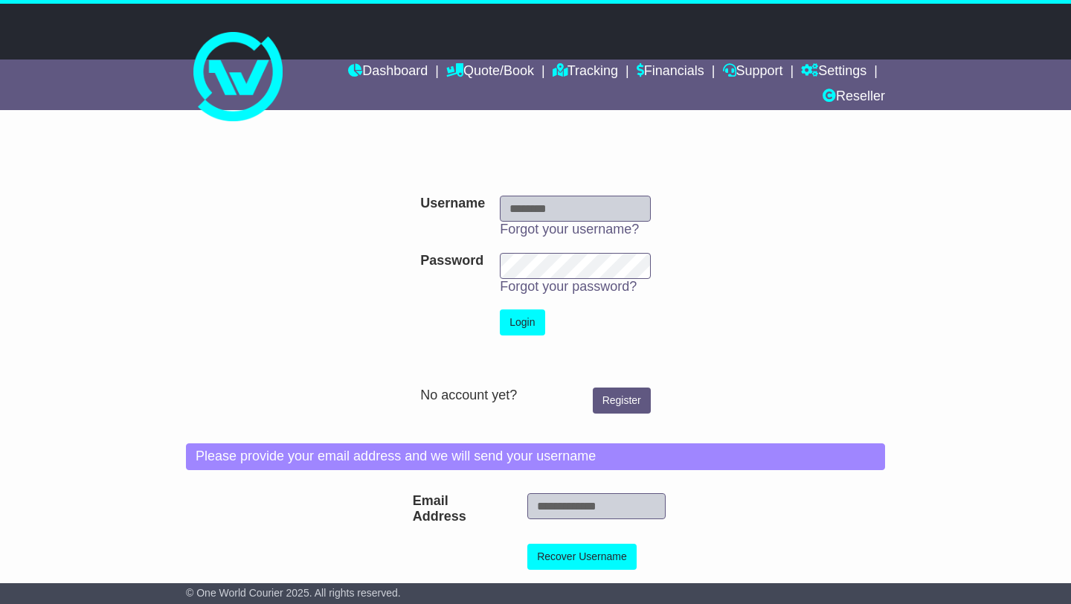
type input "**********"
click at [530, 327] on button "Login" at bounding box center [522, 322] width 45 height 26
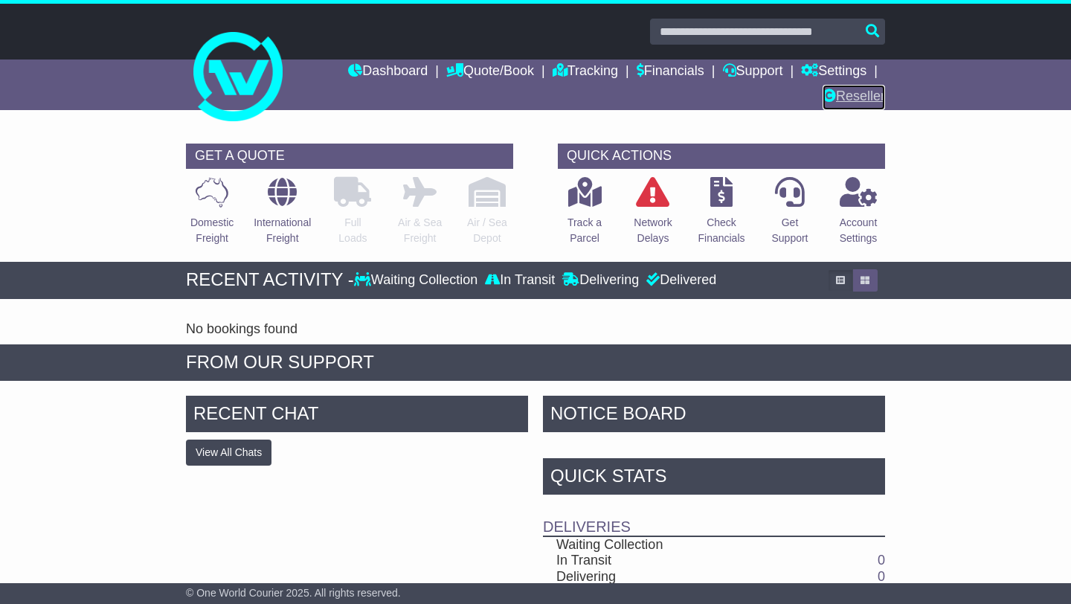
click at [843, 96] on link "Reseller" at bounding box center [854, 97] width 62 height 25
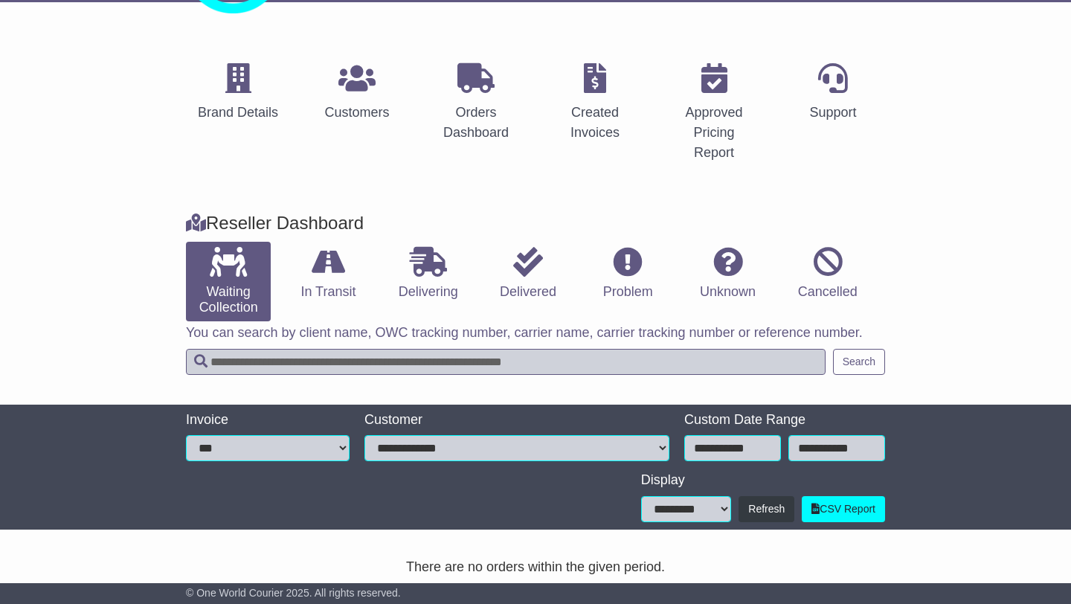
scroll to position [115, 0]
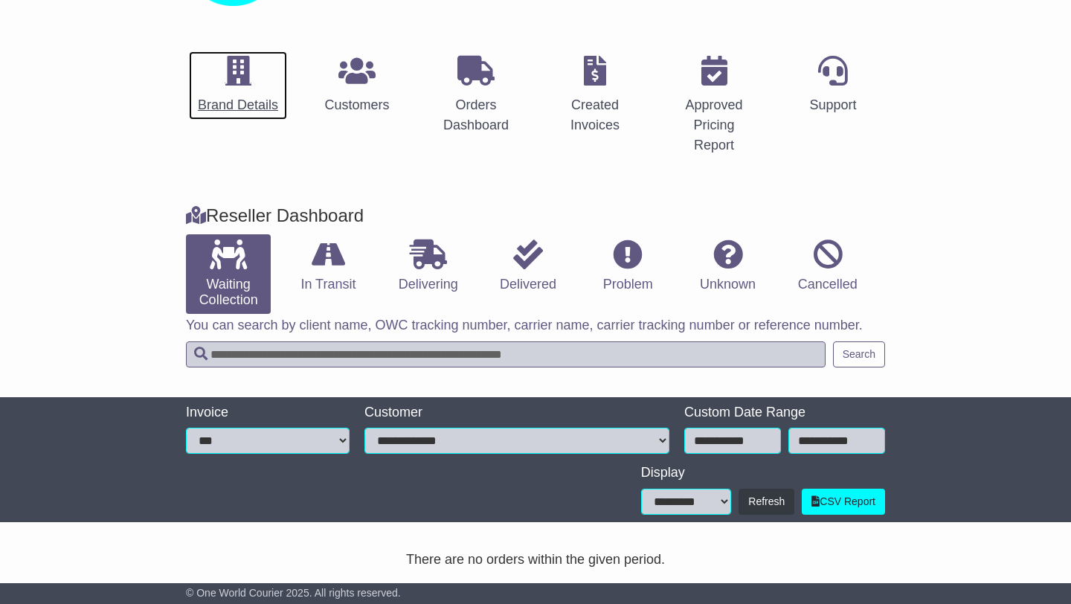
click at [245, 103] on div "Brand Details" at bounding box center [238, 105] width 80 height 20
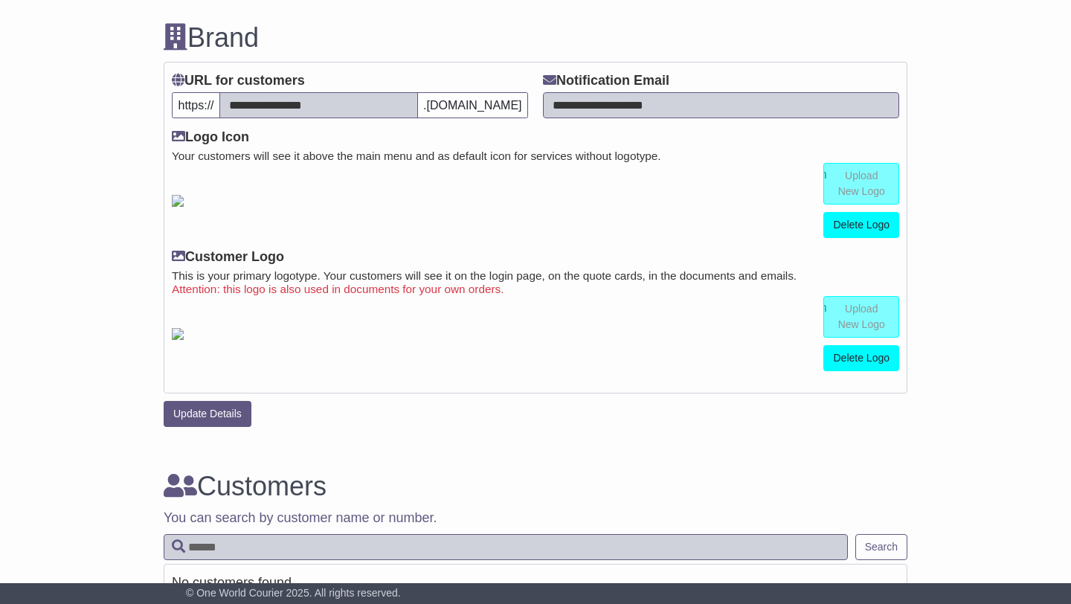
scroll to position [345, 0]
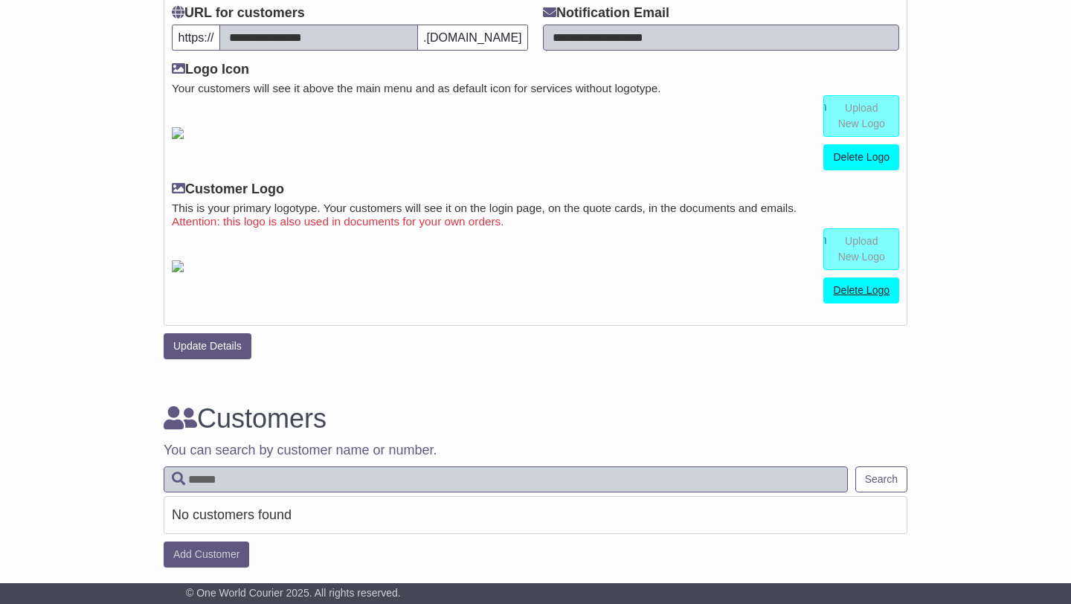
click at [860, 289] on link "Delete Logo" at bounding box center [861, 290] width 76 height 26
click at [861, 251] on input "file" at bounding box center [785, 249] width 225 height 40
type input "**********"
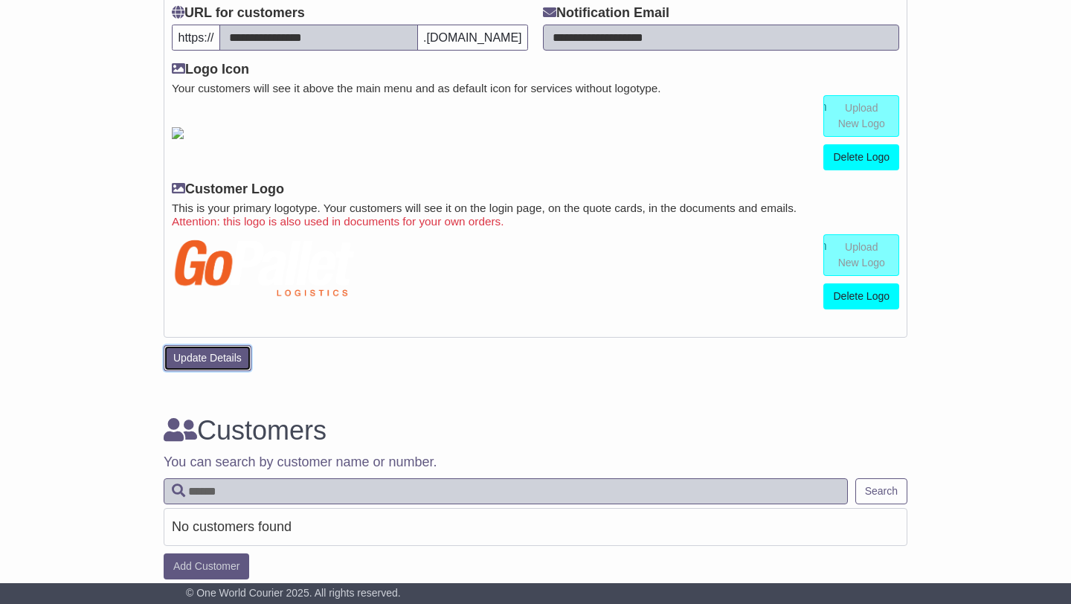
click at [208, 361] on button "Update Details" at bounding box center [208, 358] width 88 height 26
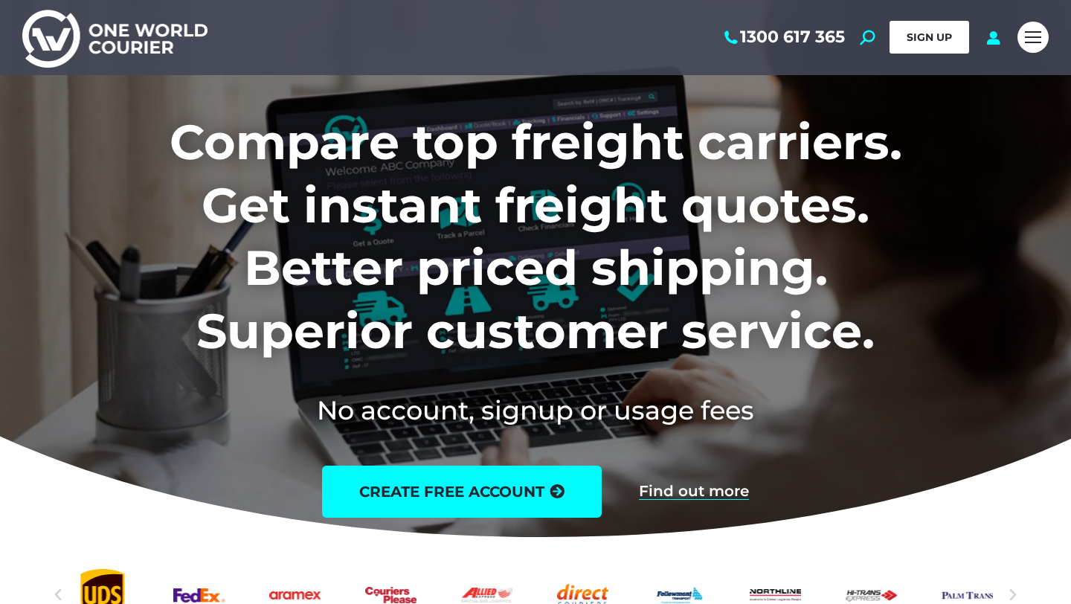
click at [916, 40] on span "SIGN UP" at bounding box center [929, 36] width 45 height 13
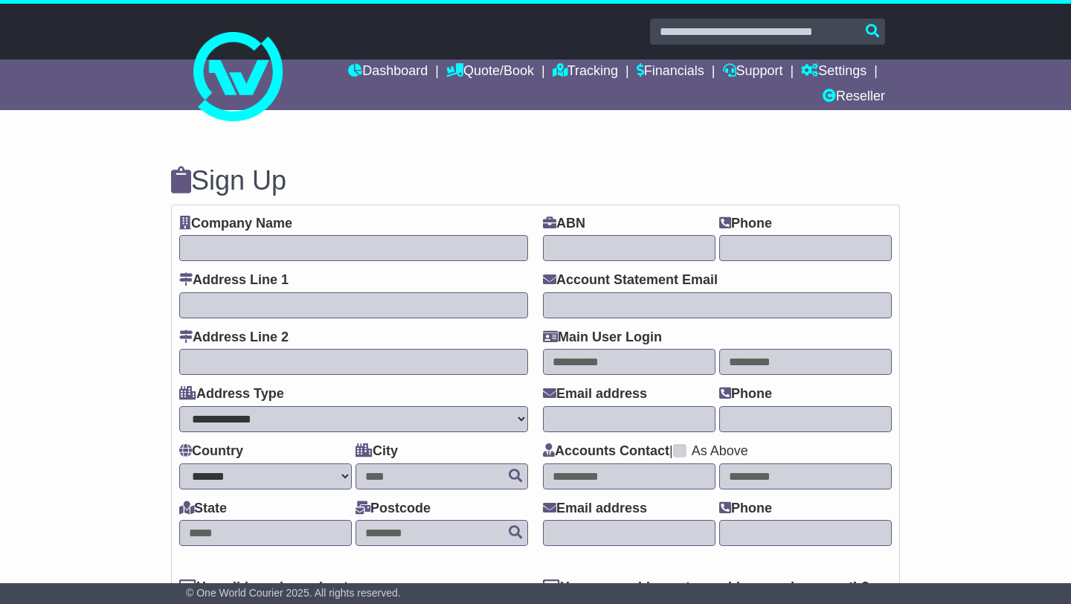
select select "**"
click at [378, 71] on link "Dashboard" at bounding box center [388, 72] width 80 height 25
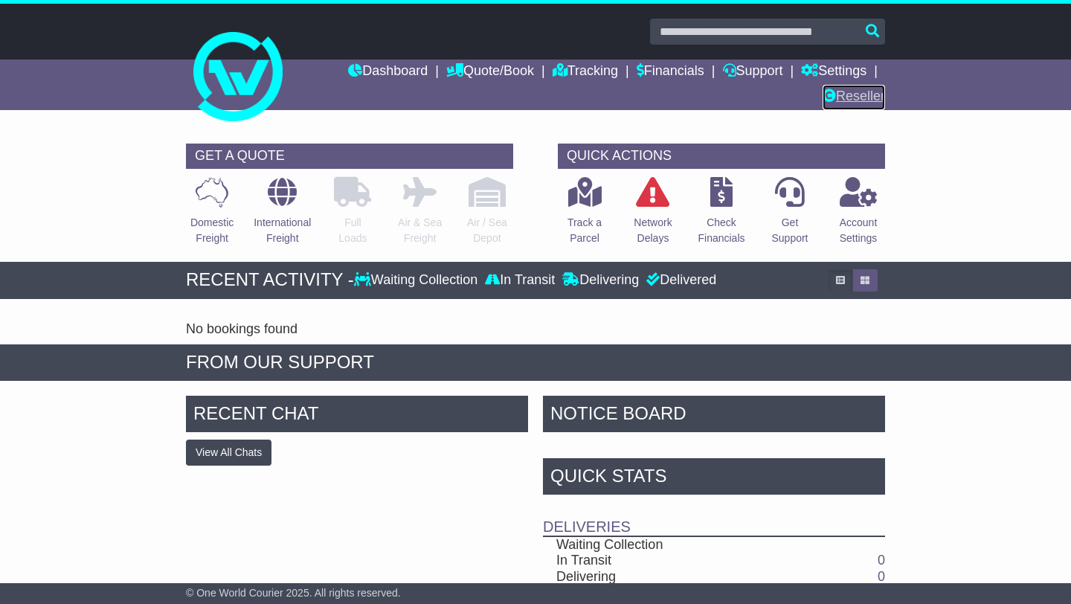
click at [842, 98] on link "Reseller" at bounding box center [854, 97] width 62 height 25
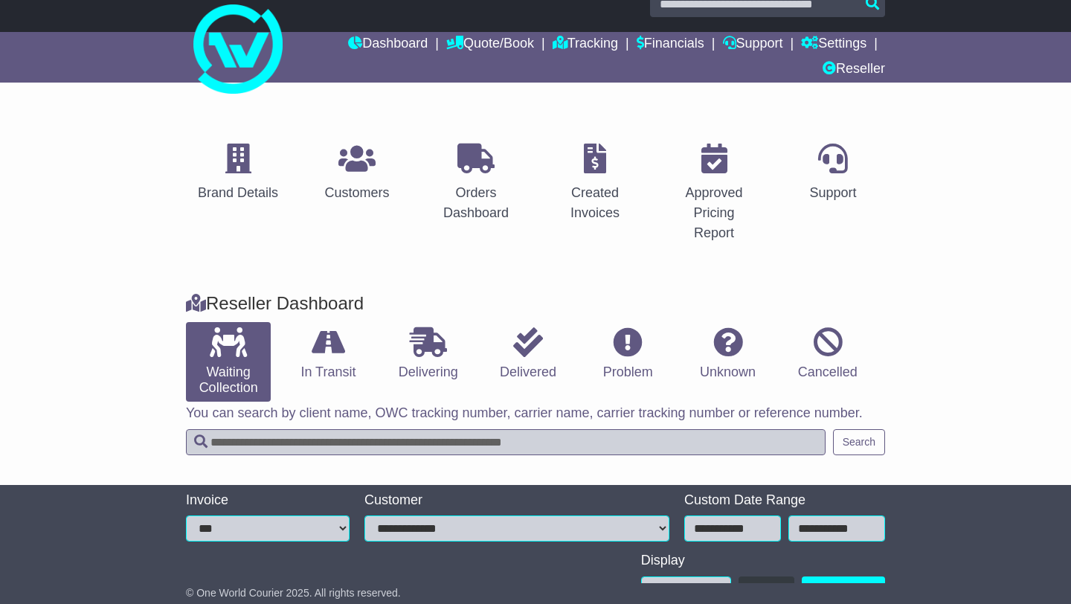
scroll to position [34, 0]
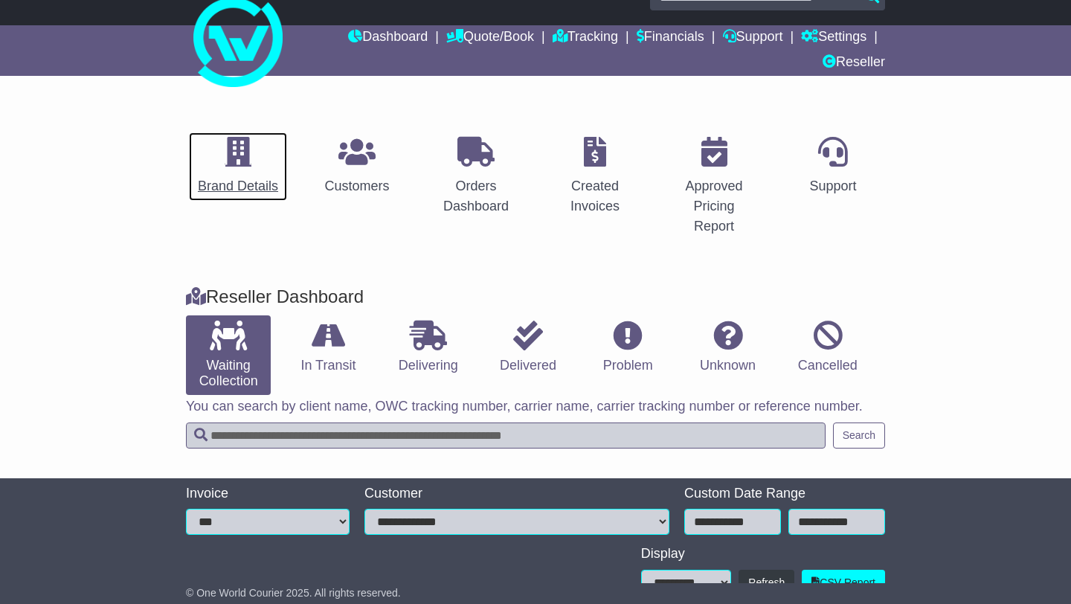
click at [244, 156] on icon at bounding box center [238, 152] width 26 height 30
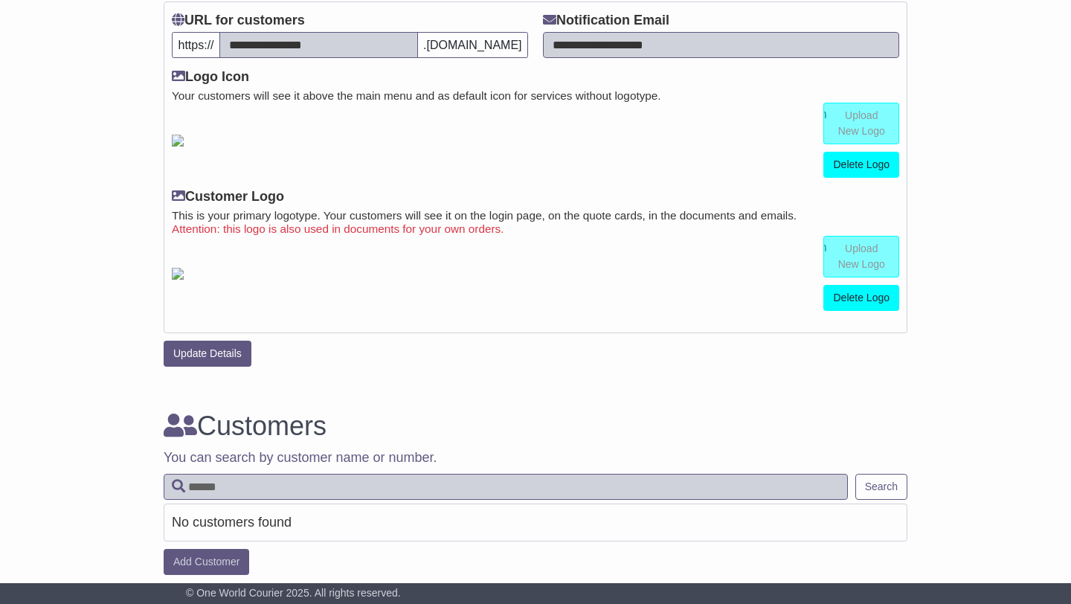
scroll to position [357, 0]
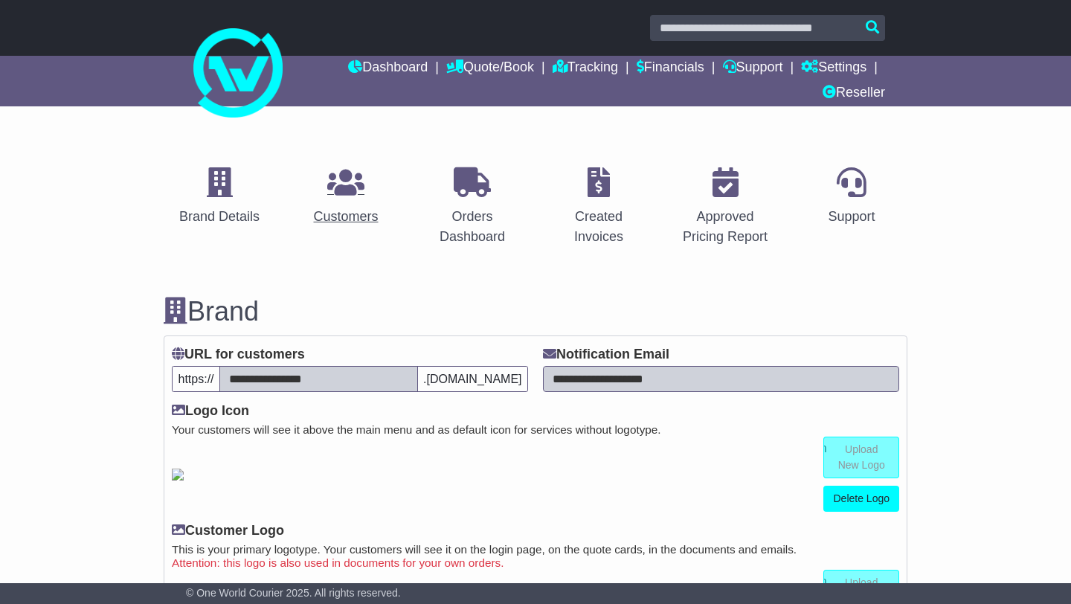
click at [347, 190] on icon at bounding box center [345, 182] width 37 height 30
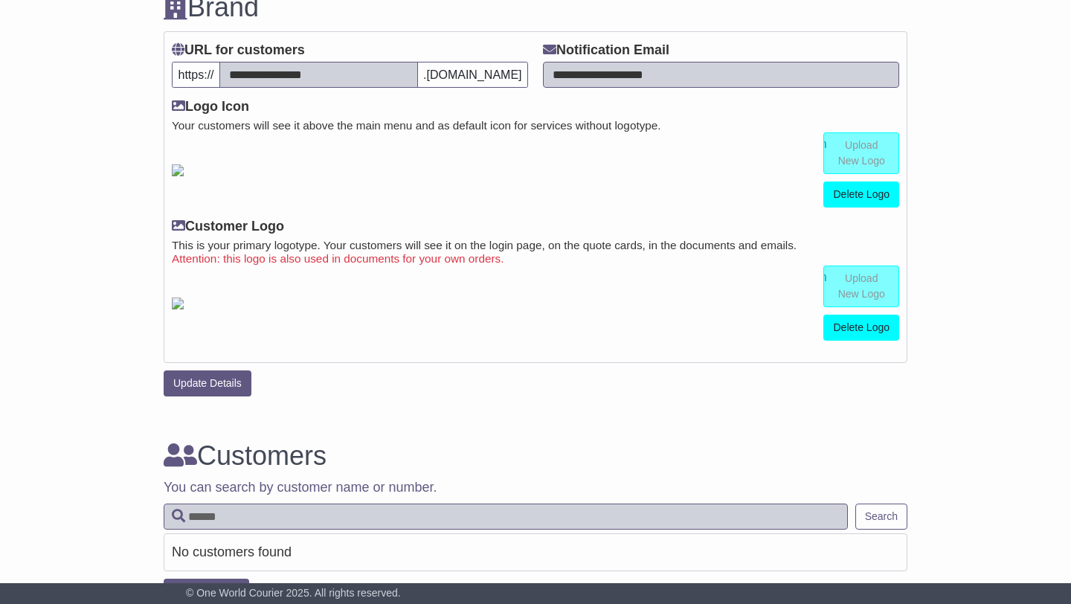
scroll to position [311, 0]
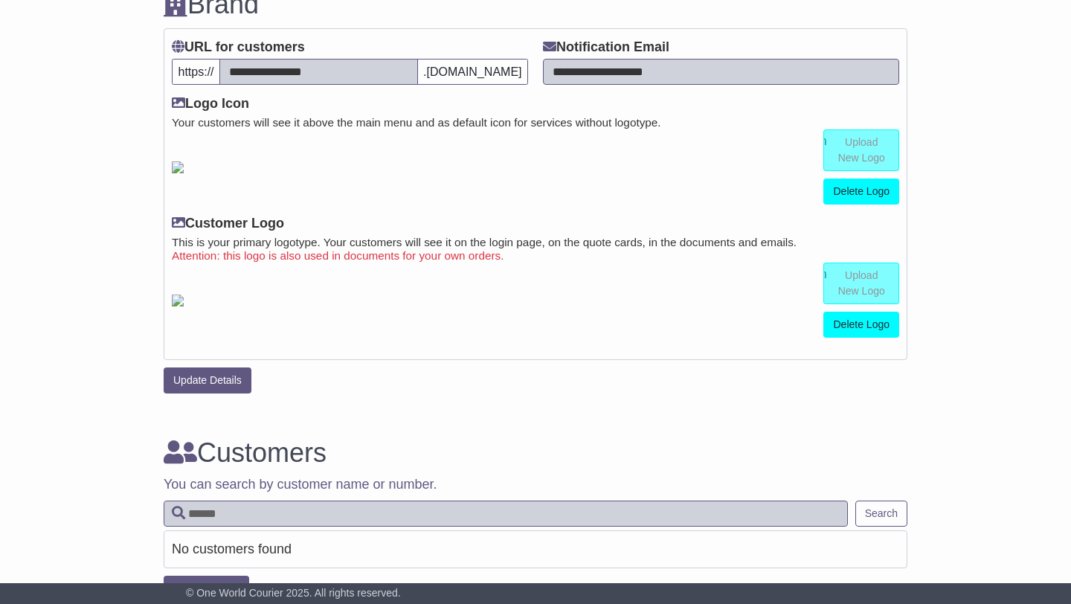
drag, startPoint x: 521, startPoint y: 71, endPoint x: 170, endPoint y: 68, distance: 351.8
click at [170, 68] on div "**********" at bounding box center [349, 67] width 371 height 57
copy div "https:// .sendeasy.com.au"
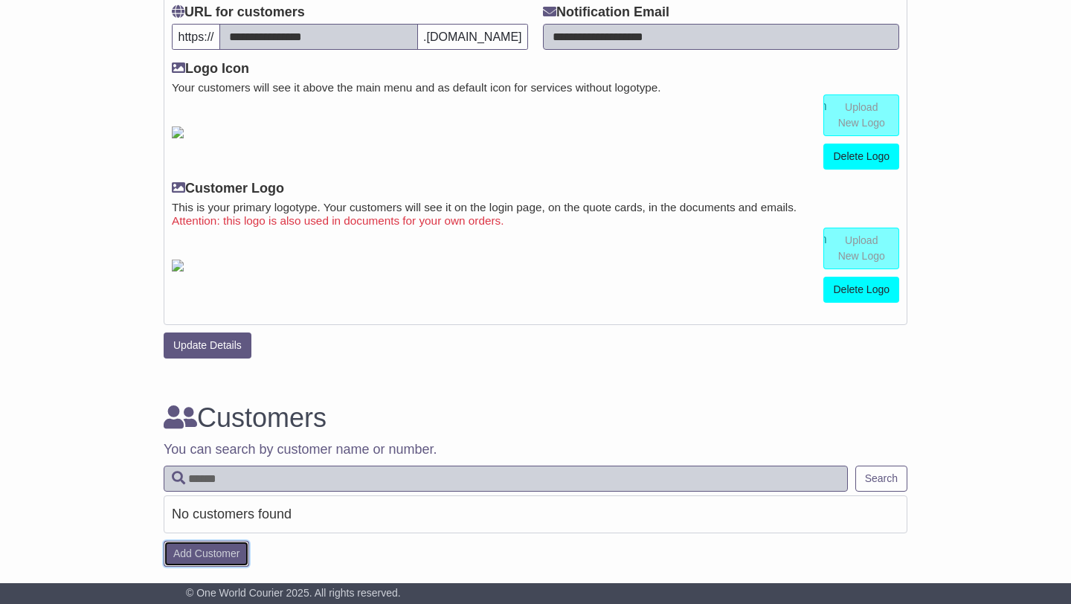
scroll to position [357, 0]
click at [202, 552] on link "Add Customer" at bounding box center [207, 554] width 86 height 26
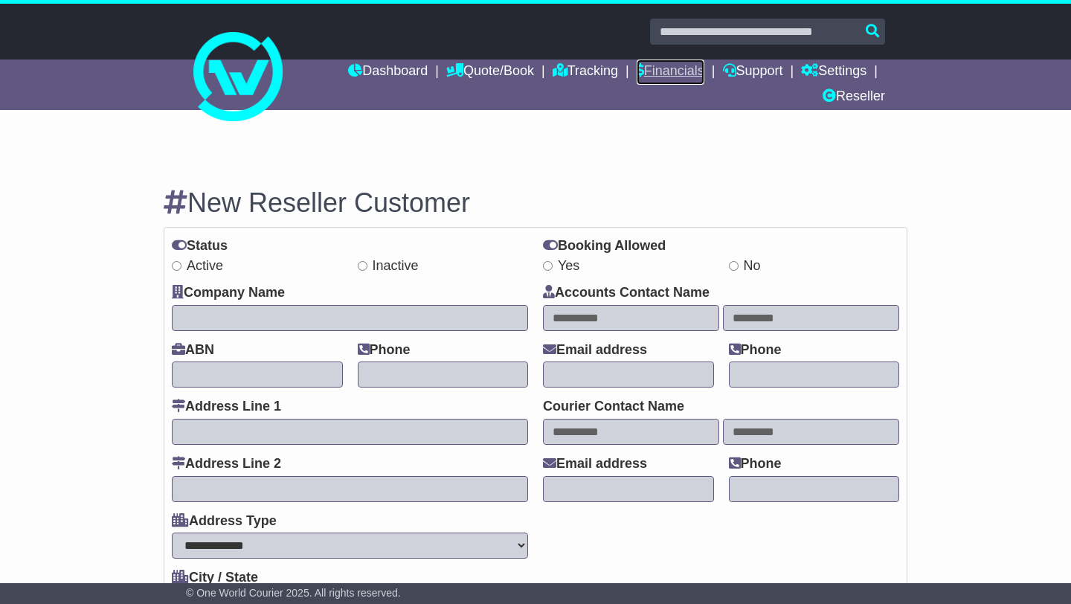
click at [672, 76] on link "Financials" at bounding box center [671, 72] width 68 height 25
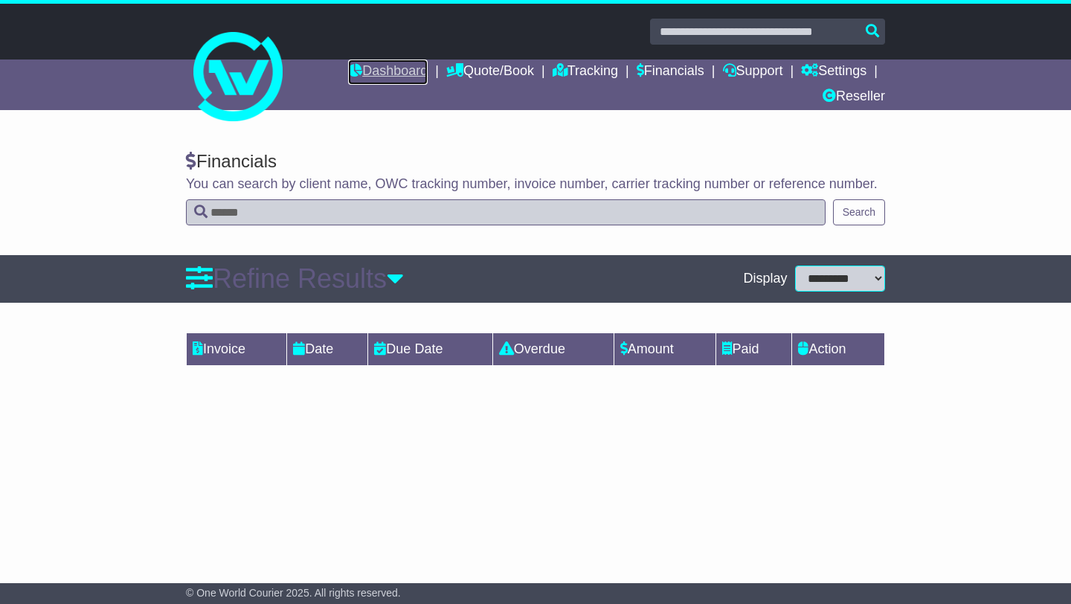
click at [406, 77] on link "Dashboard" at bounding box center [388, 72] width 80 height 25
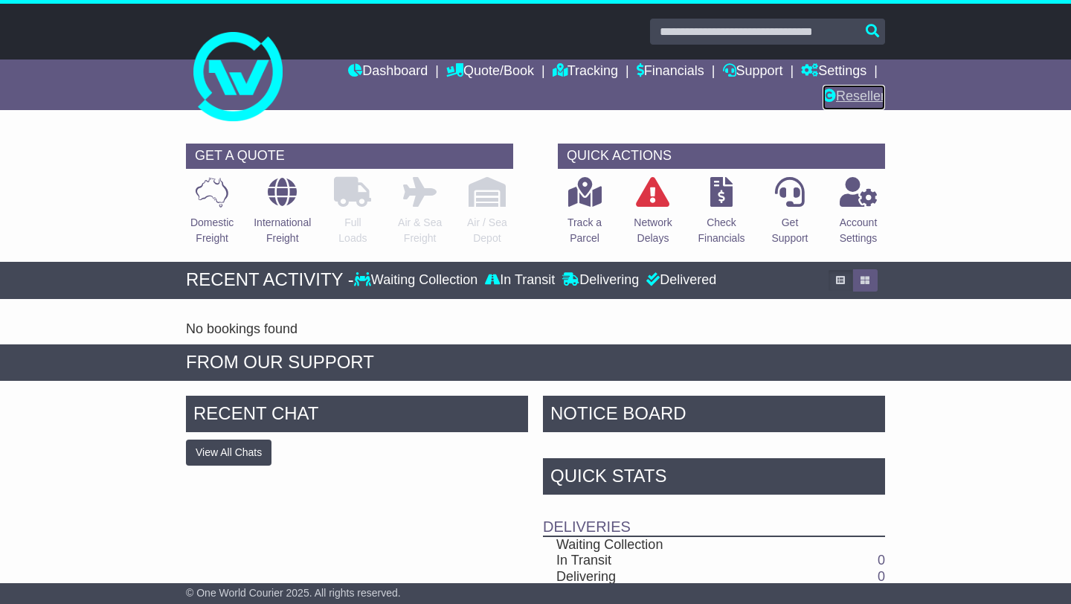
click at [864, 100] on link "Reseller" at bounding box center [854, 97] width 62 height 25
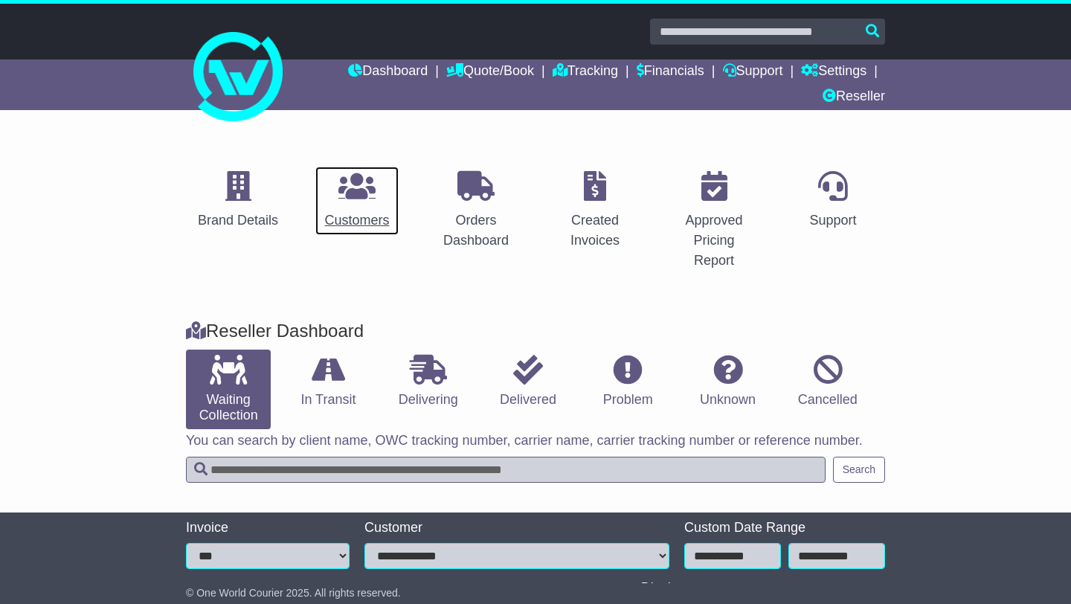
click at [359, 218] on div "Customers" at bounding box center [356, 220] width 65 height 20
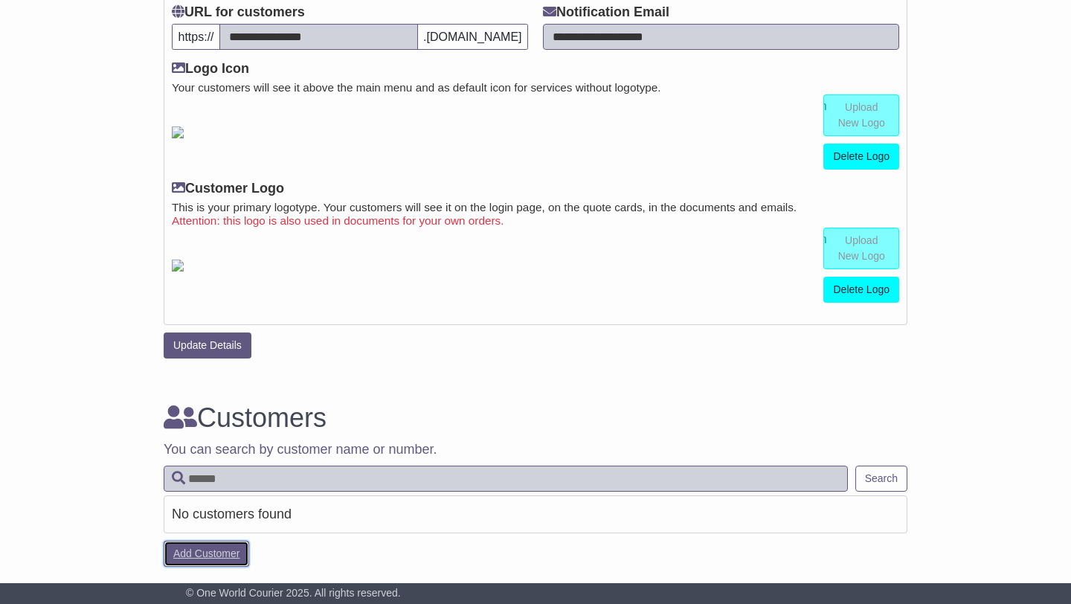
click at [216, 552] on link "Add Customer" at bounding box center [207, 554] width 86 height 26
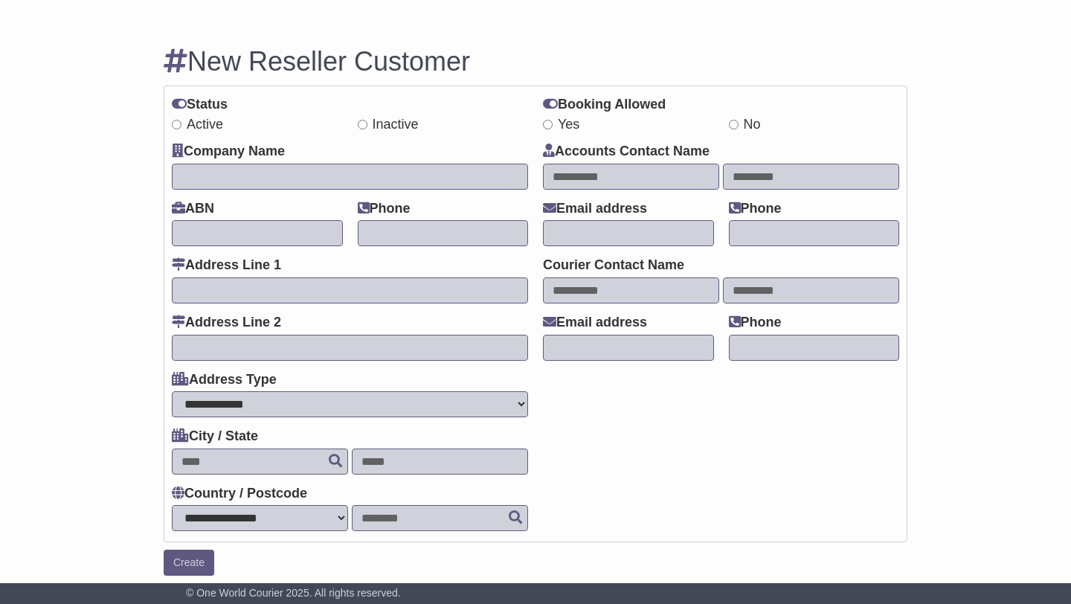
scroll to position [152, 0]
